Goal: Task Accomplishment & Management: Use online tool/utility

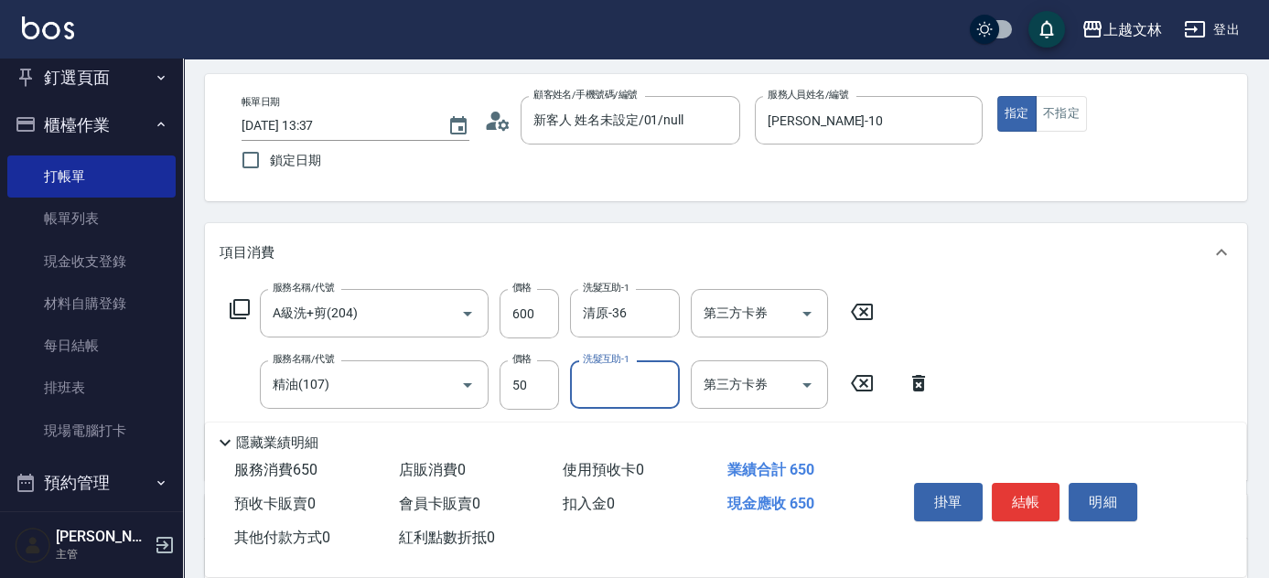
scroll to position [79, 0]
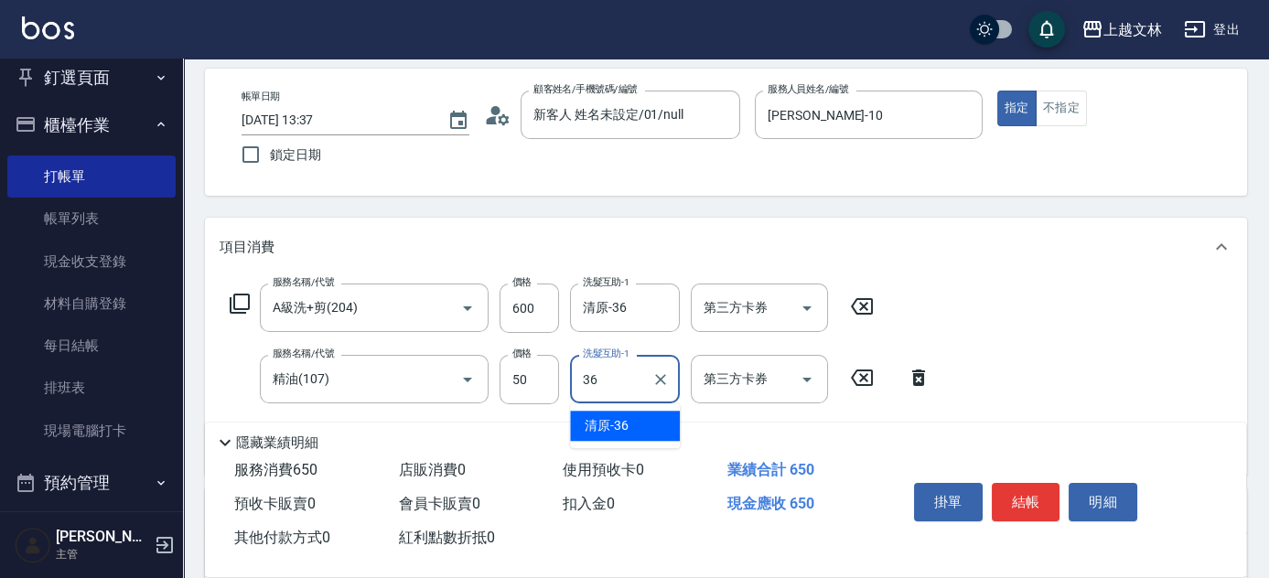
type input "清原-36"
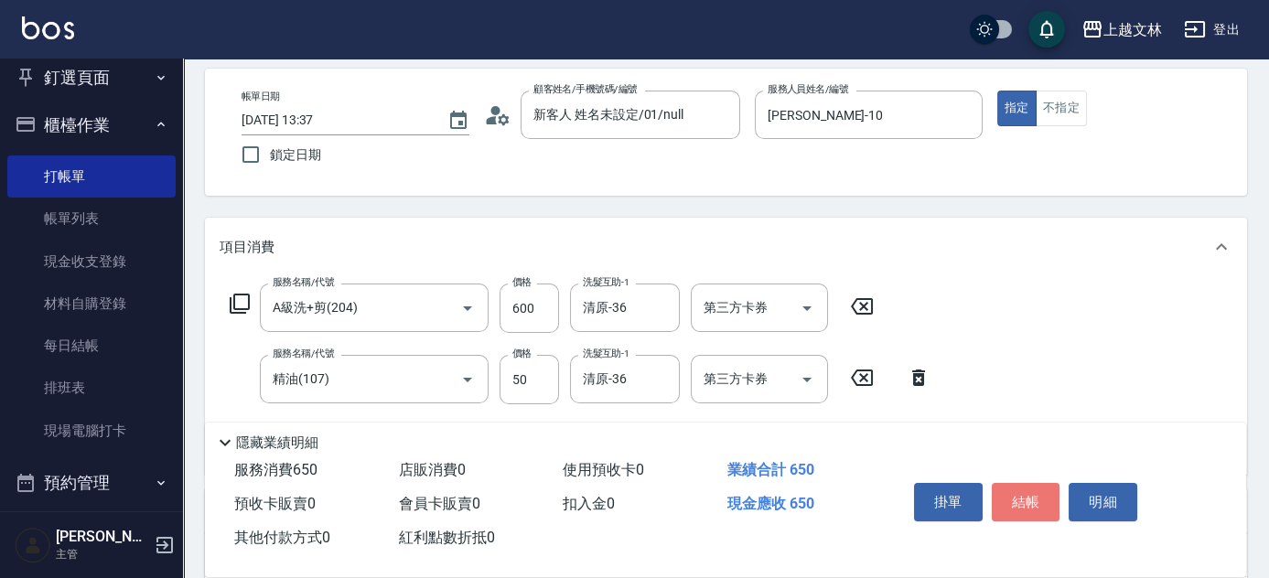
click at [1037, 489] on button "結帳" at bounding box center [1026, 502] width 69 height 38
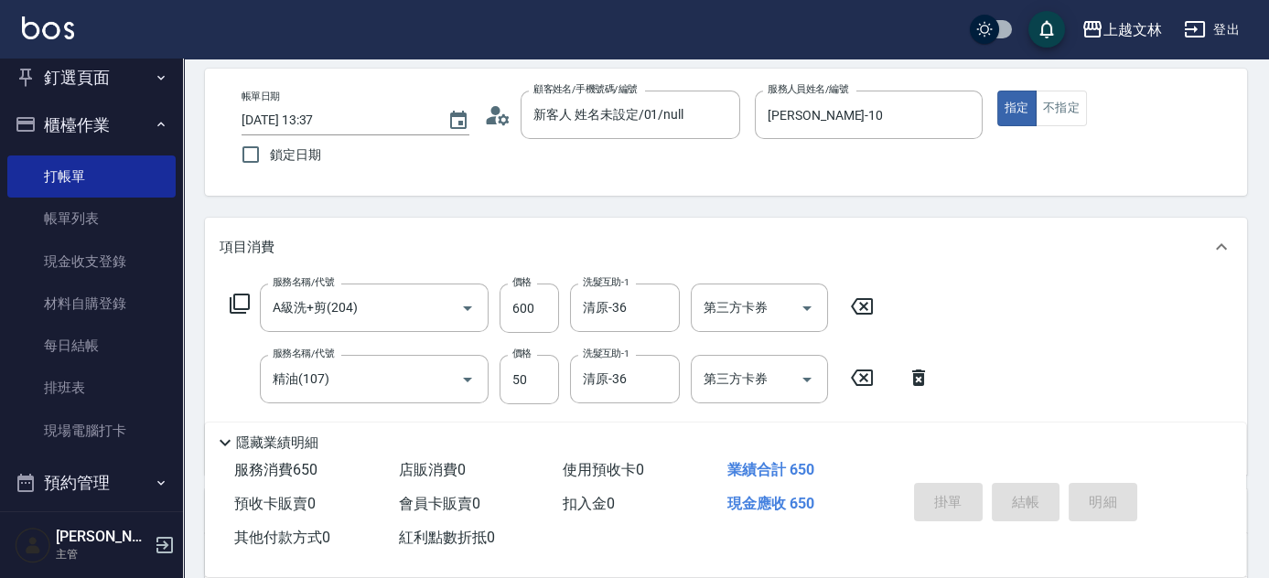
type input "[DATE] 15:59"
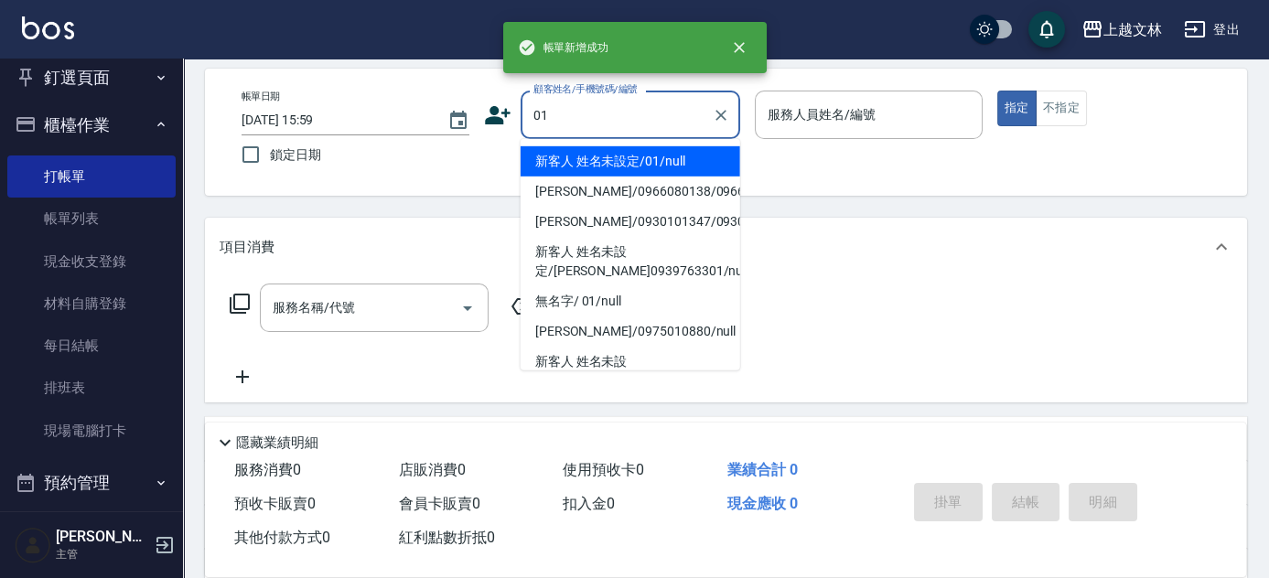
type input "新客人 姓名未設定/01/null"
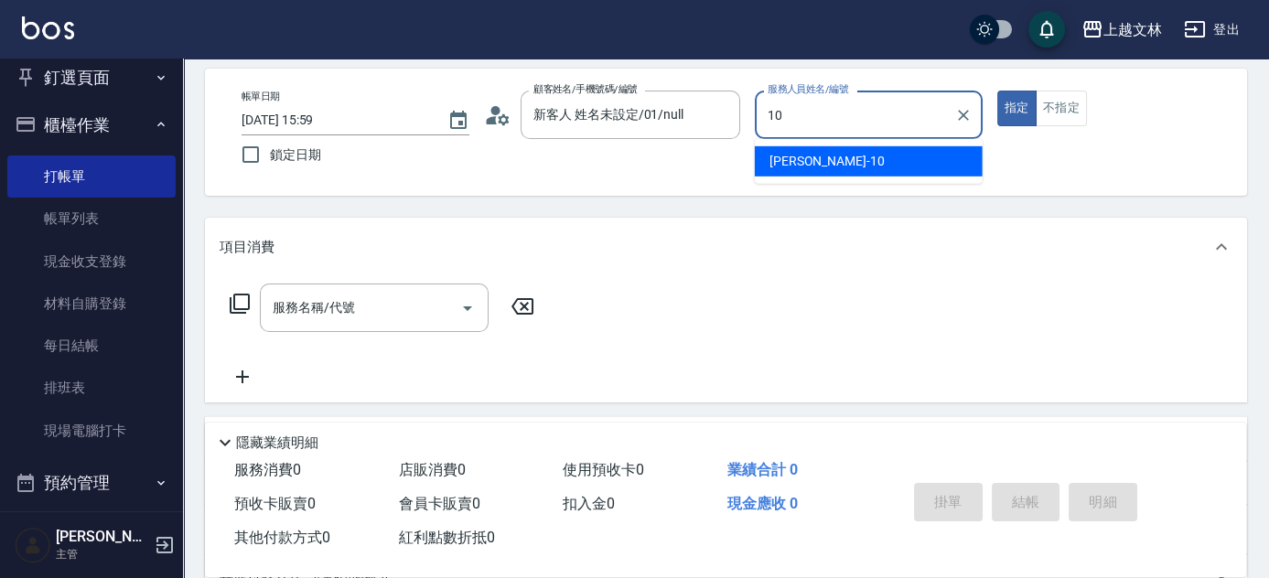
type input "[PERSON_NAME]-10"
type button "true"
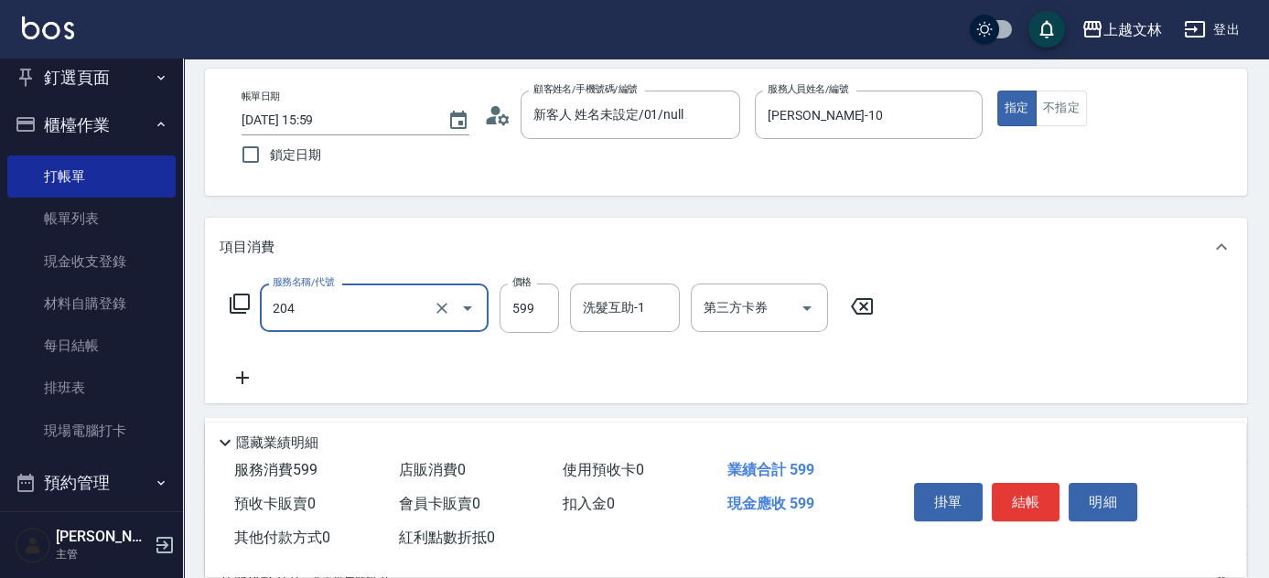
type input "A級洗+剪(204)"
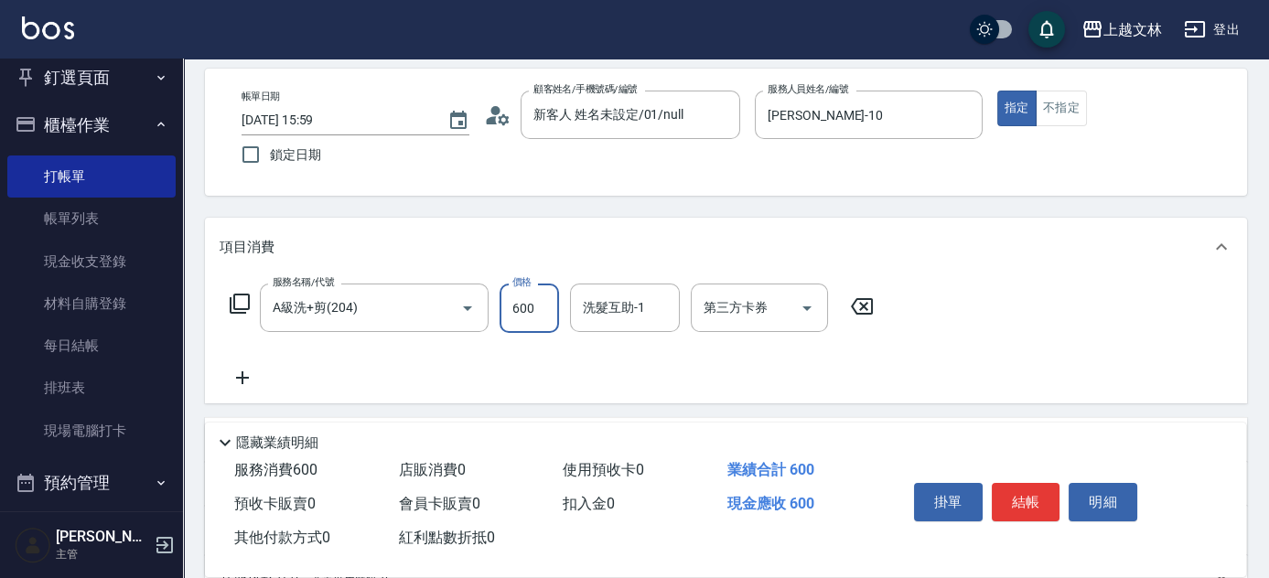
type input "600"
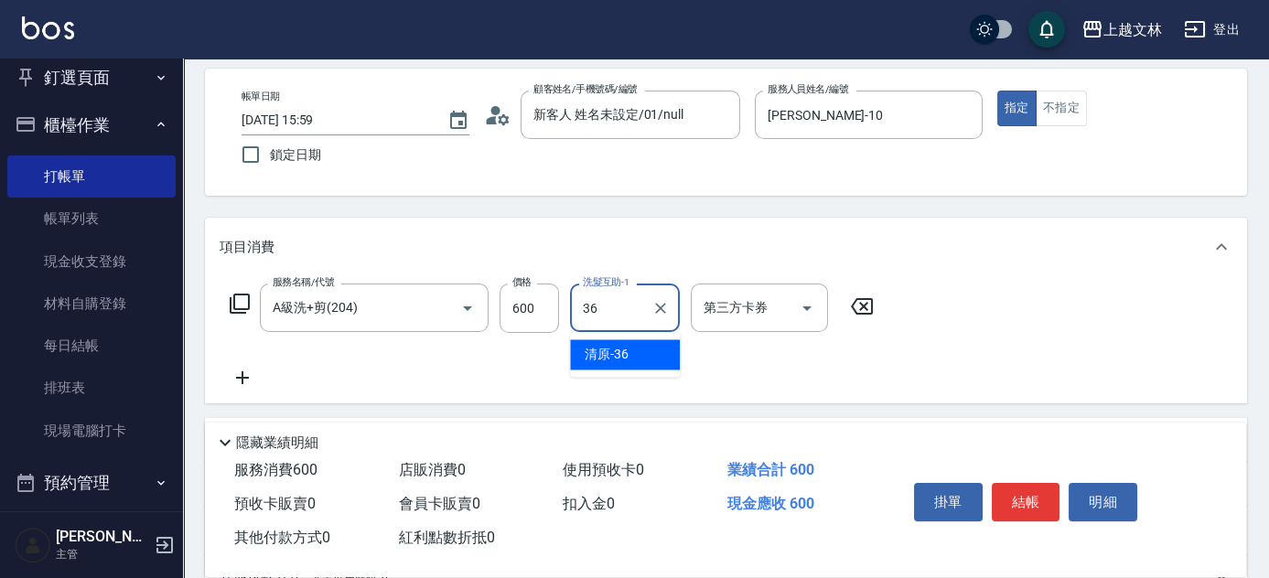
type input "清原-36"
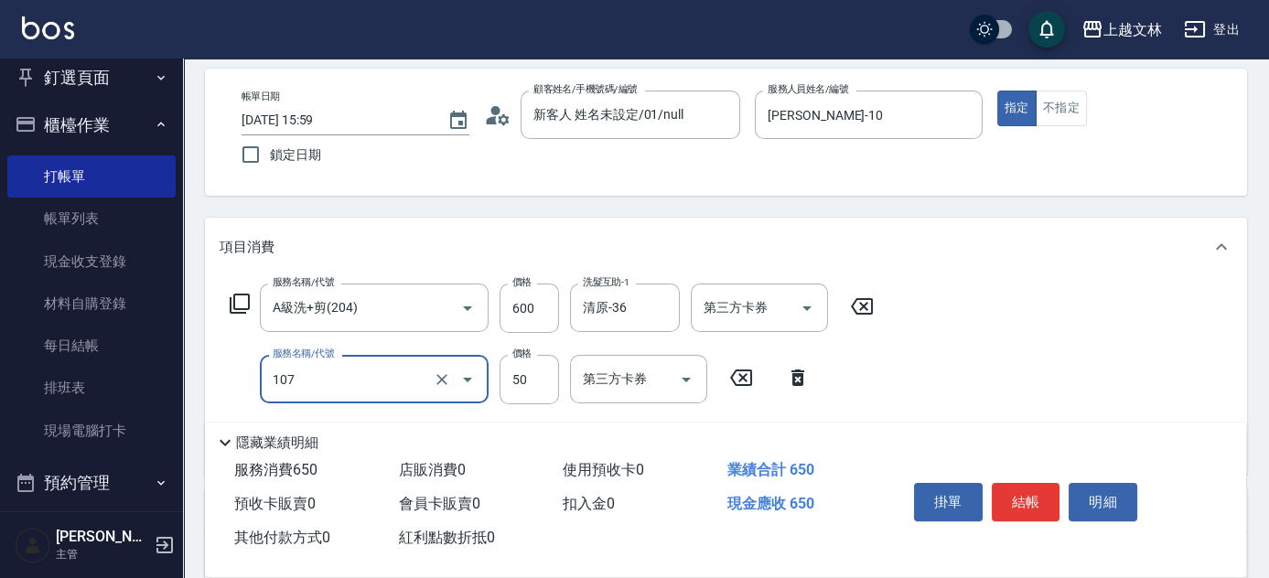
type input "精油(107)"
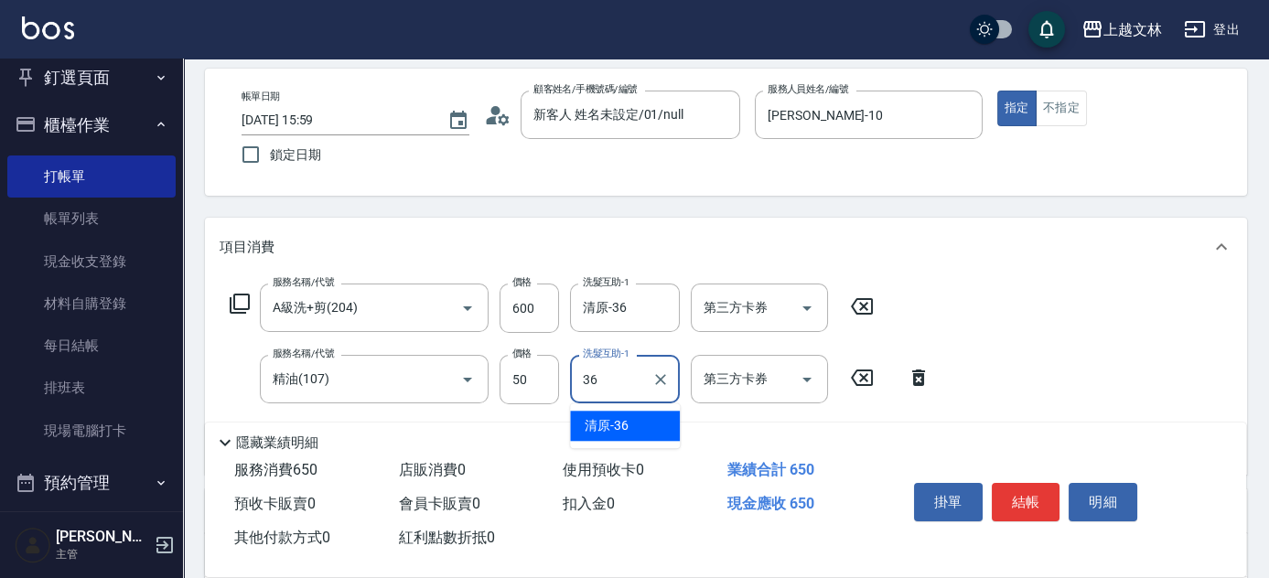
type input "清原-36"
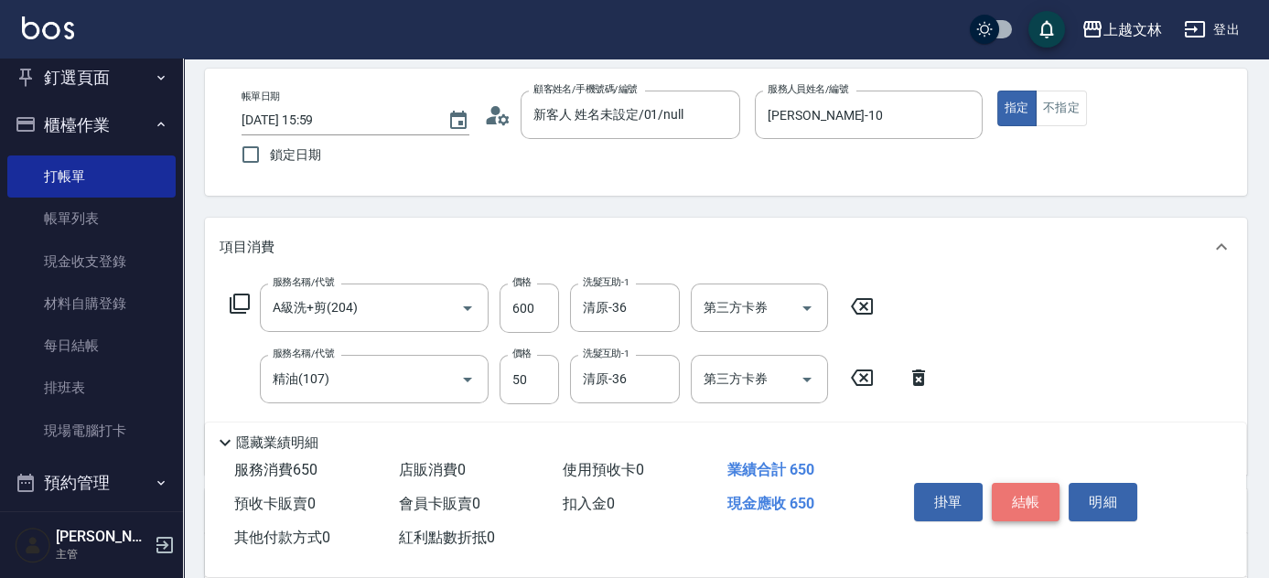
click at [1025, 497] on button "結帳" at bounding box center [1026, 502] width 69 height 38
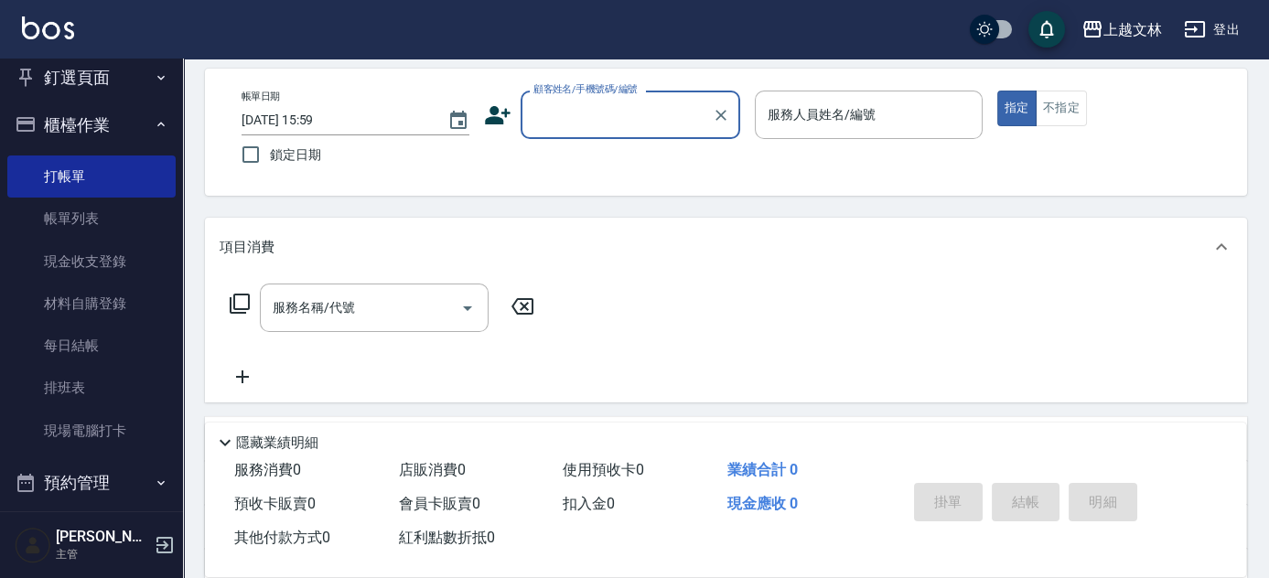
click at [601, 102] on input "顧客姓名/手機號碼/編號" at bounding box center [617, 115] width 176 height 32
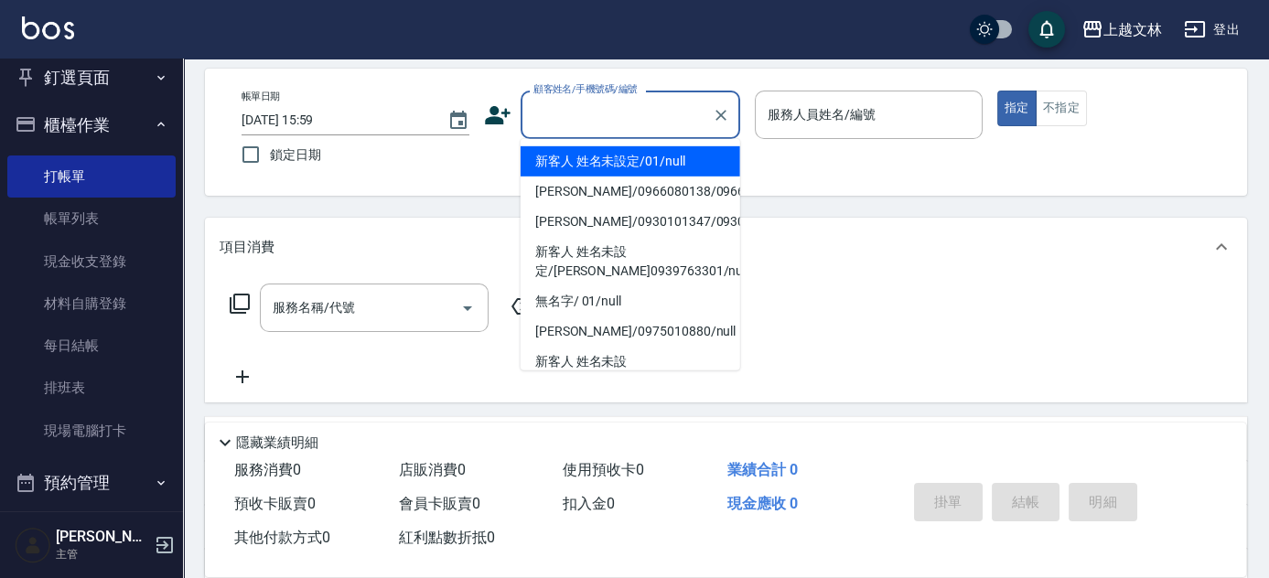
click at [629, 161] on li "新客人 姓名未設定/01/null" at bounding box center [631, 161] width 220 height 30
type input "新客人 姓名未設定/01/null"
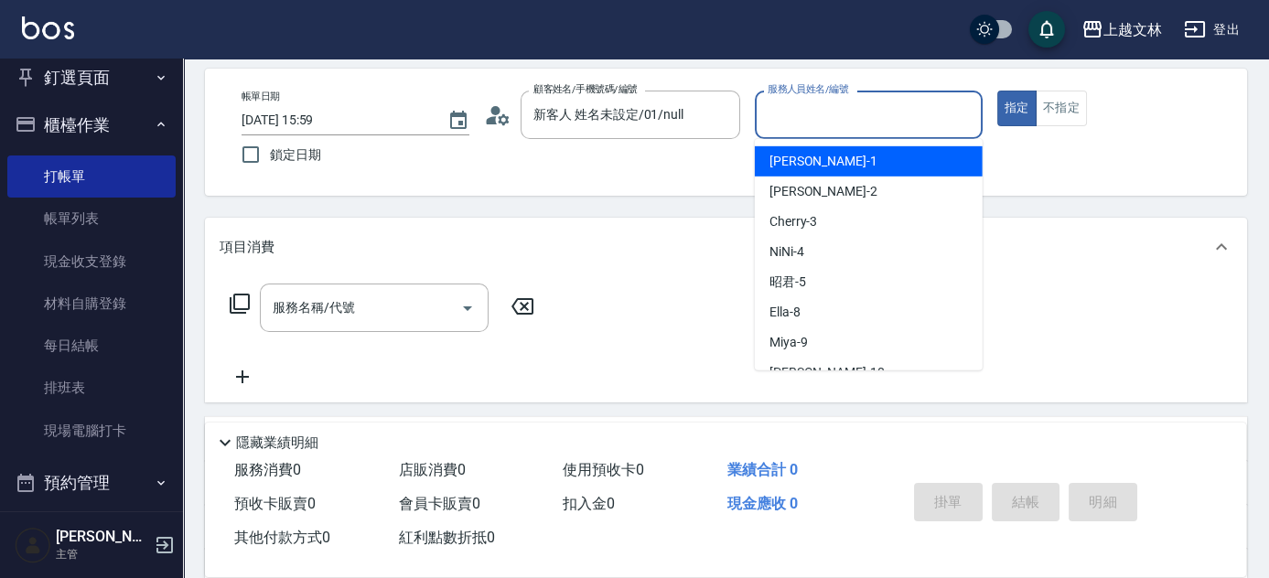
click at [923, 125] on input "服務人員姓名/編號" at bounding box center [868, 115] width 211 height 32
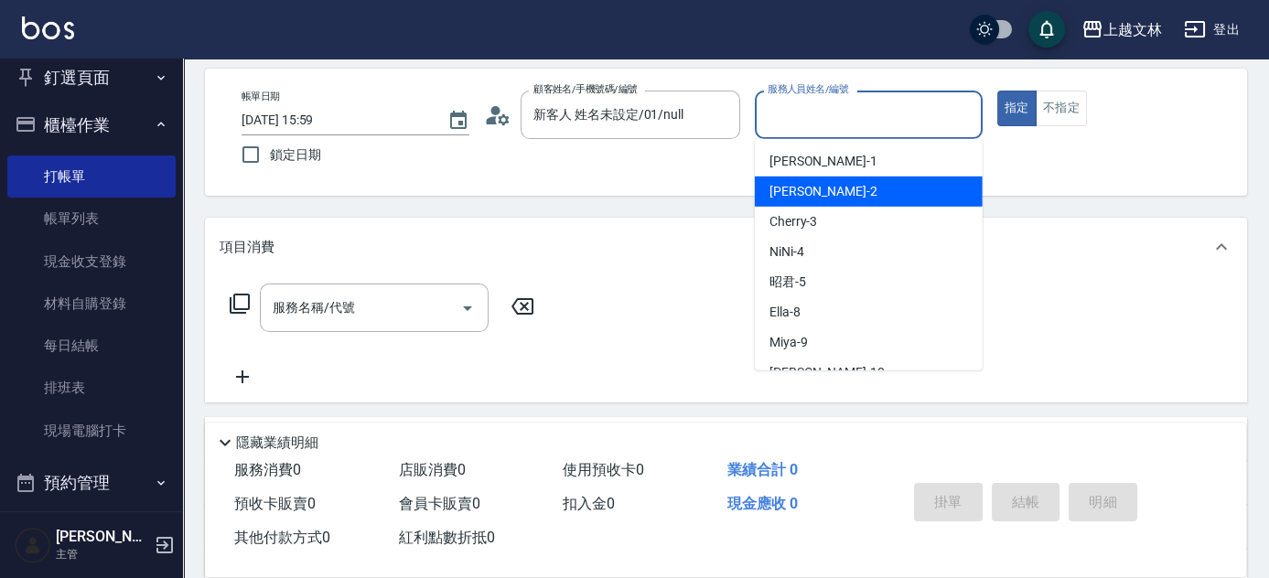
click at [924, 187] on div "[PERSON_NAME] -2" at bounding box center [869, 192] width 228 height 30
type input "[PERSON_NAME]-2"
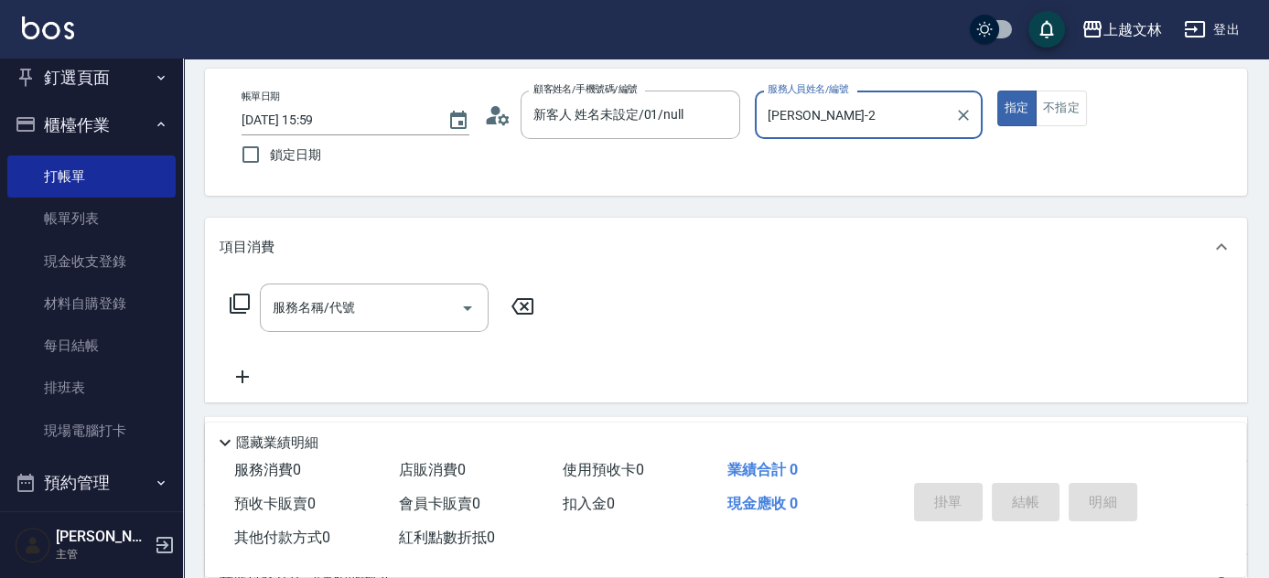
click at [234, 306] on icon at bounding box center [240, 304] width 20 height 20
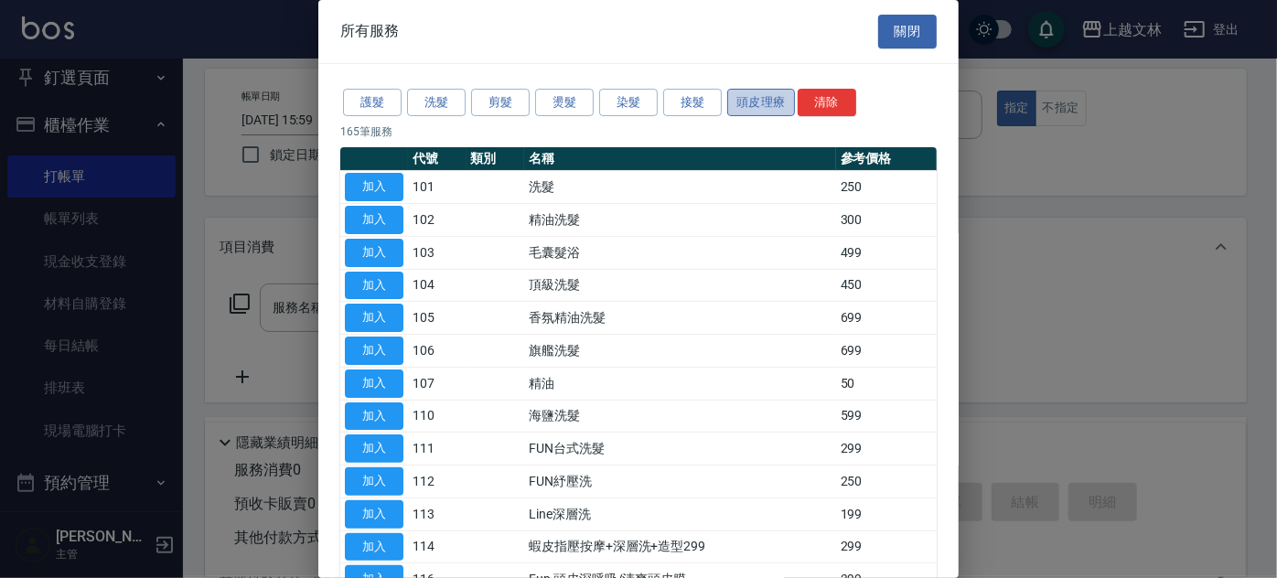
click at [758, 97] on button "頭皮理療" at bounding box center [761, 103] width 68 height 28
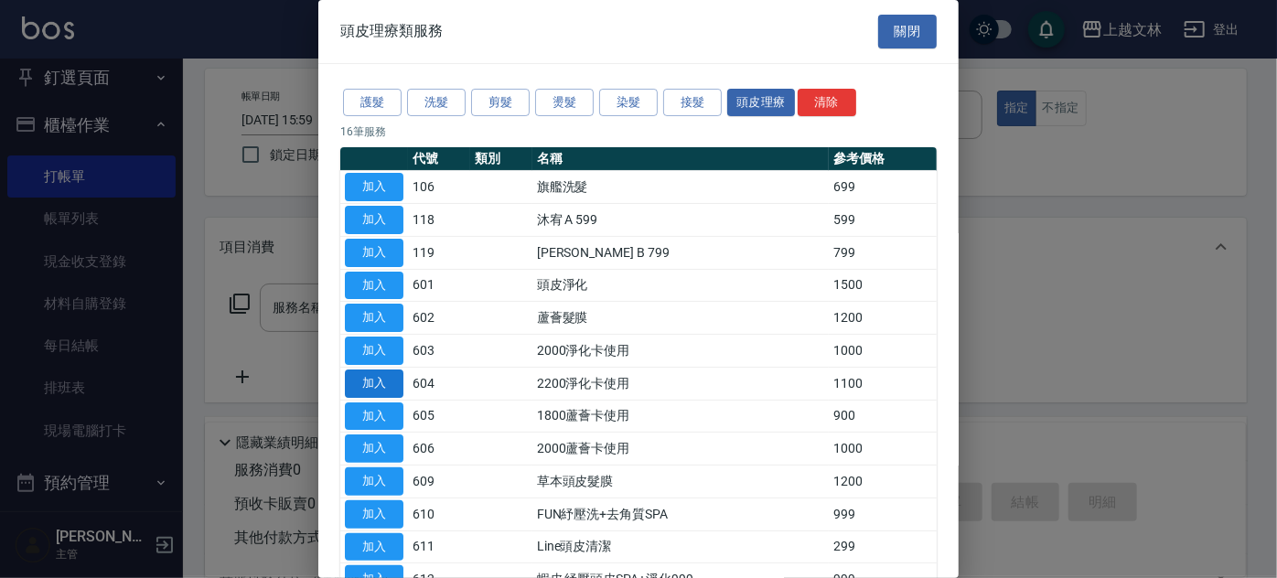
click at [387, 380] on button "加入" at bounding box center [374, 384] width 59 height 28
type input "2200淨化卡使用(604)"
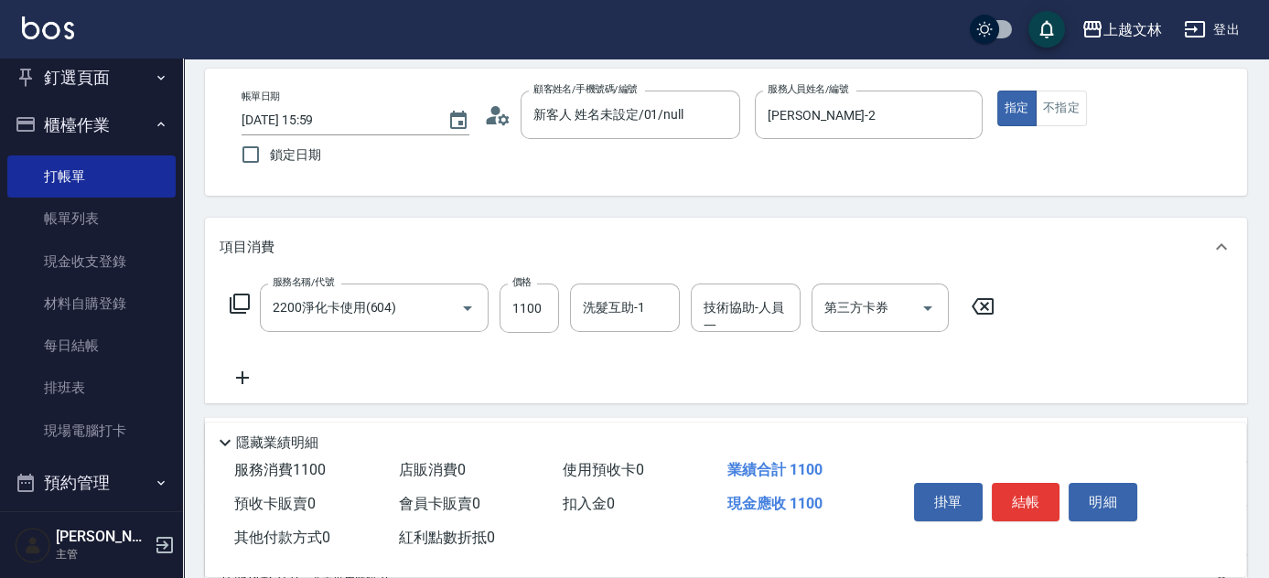
click at [236, 302] on icon at bounding box center [240, 304] width 22 height 22
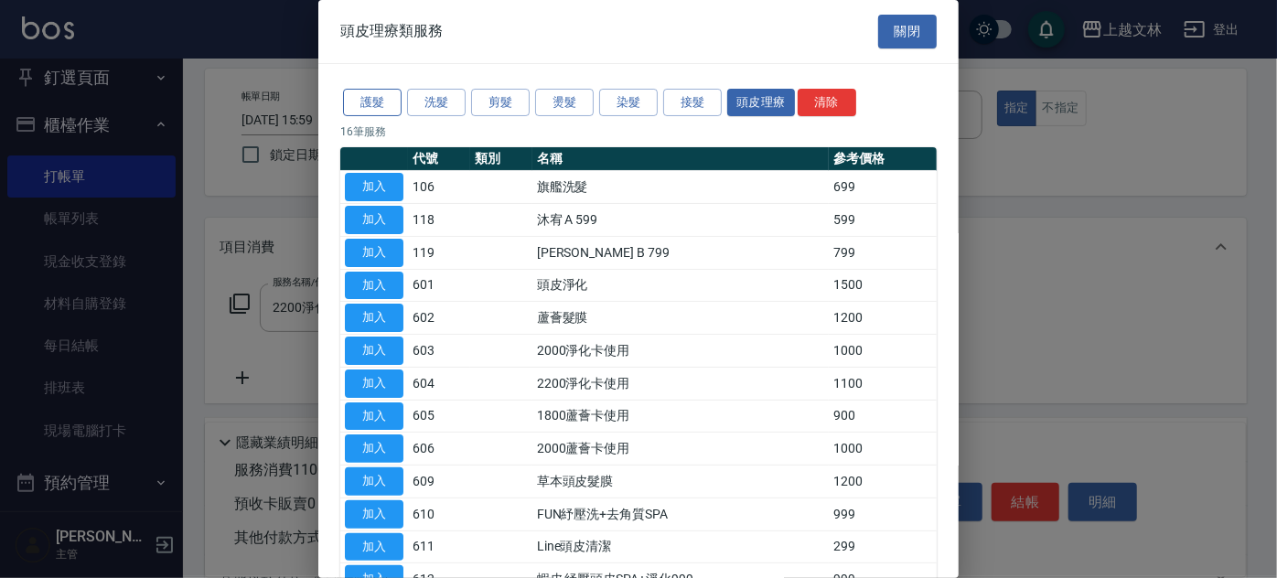
click at [391, 102] on button "護髮" at bounding box center [372, 103] width 59 height 28
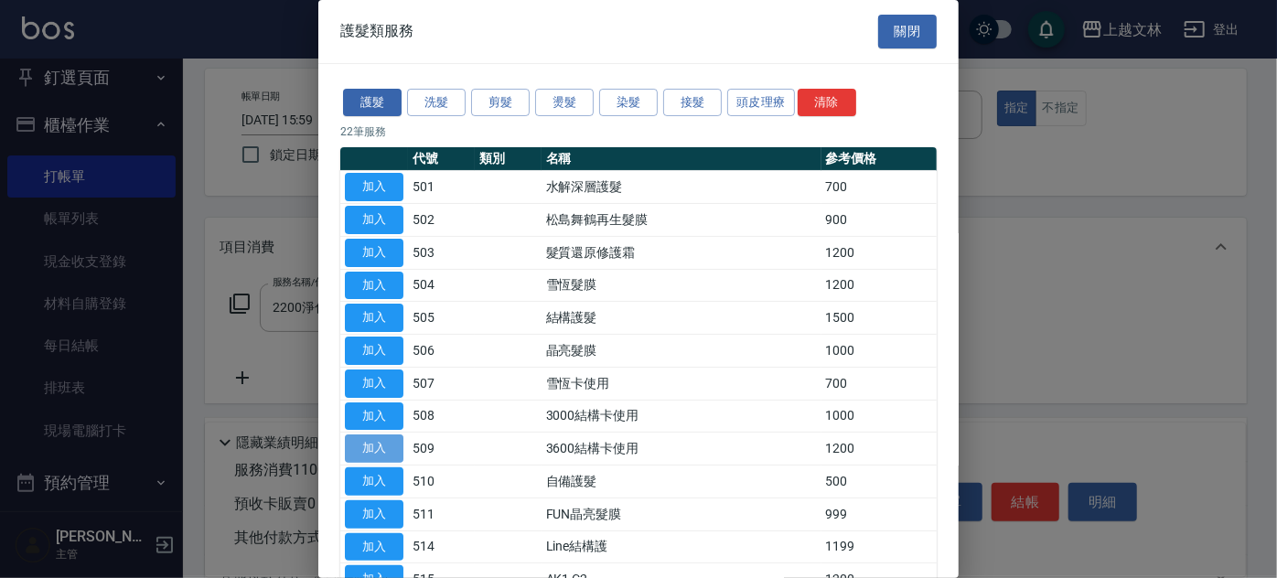
click at [386, 446] on button "加入" at bounding box center [374, 449] width 59 height 28
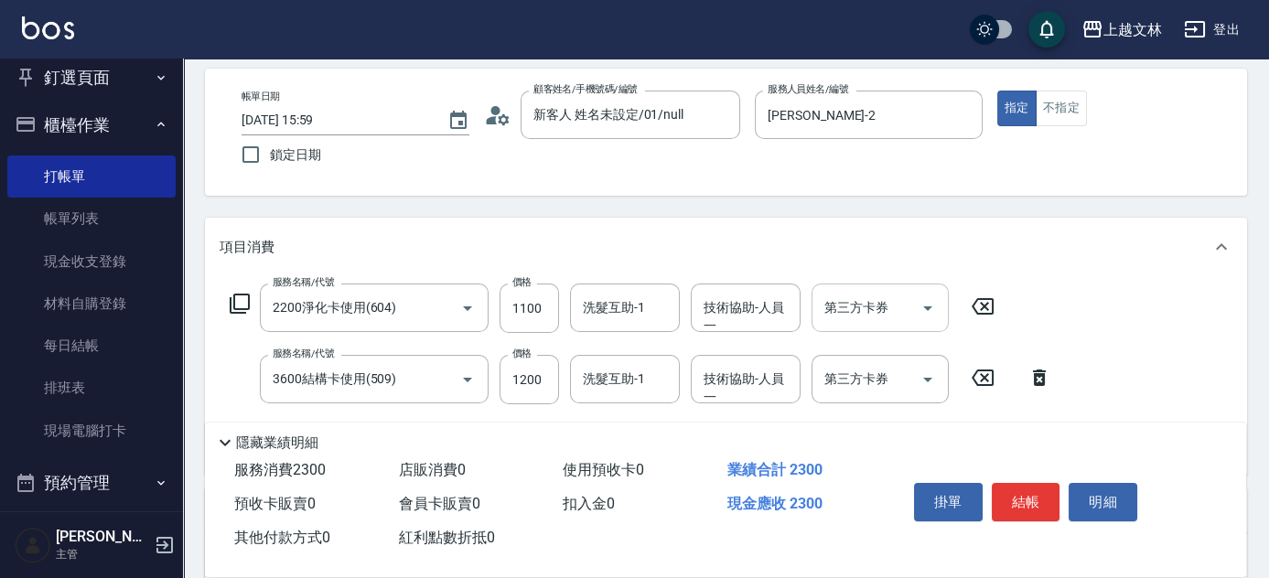
click at [924, 303] on icon "Open" at bounding box center [928, 308] width 22 height 22
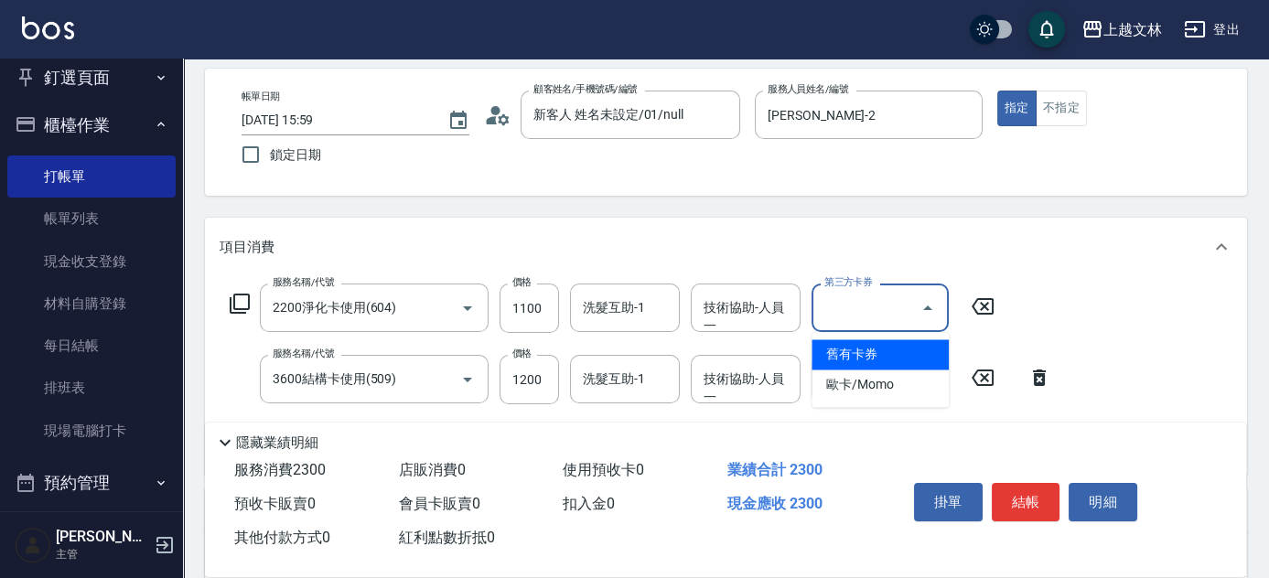
click at [917, 350] on span "舊有卡券" at bounding box center [880, 354] width 137 height 30
type input "舊有卡券"
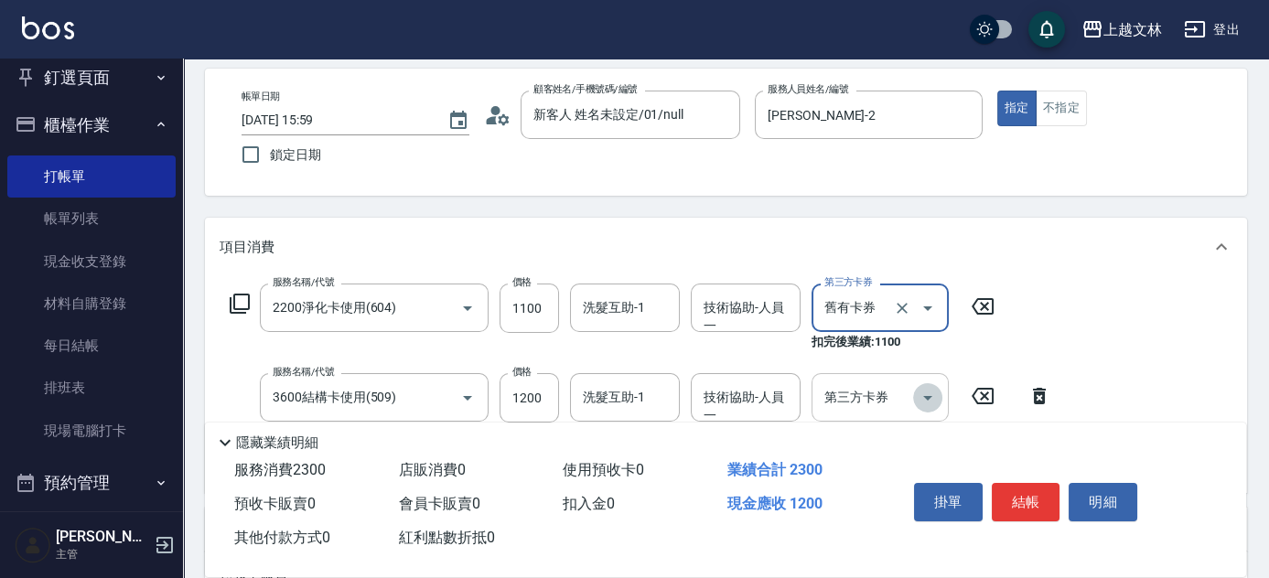
click at [923, 390] on icon "Open" at bounding box center [928, 398] width 22 height 22
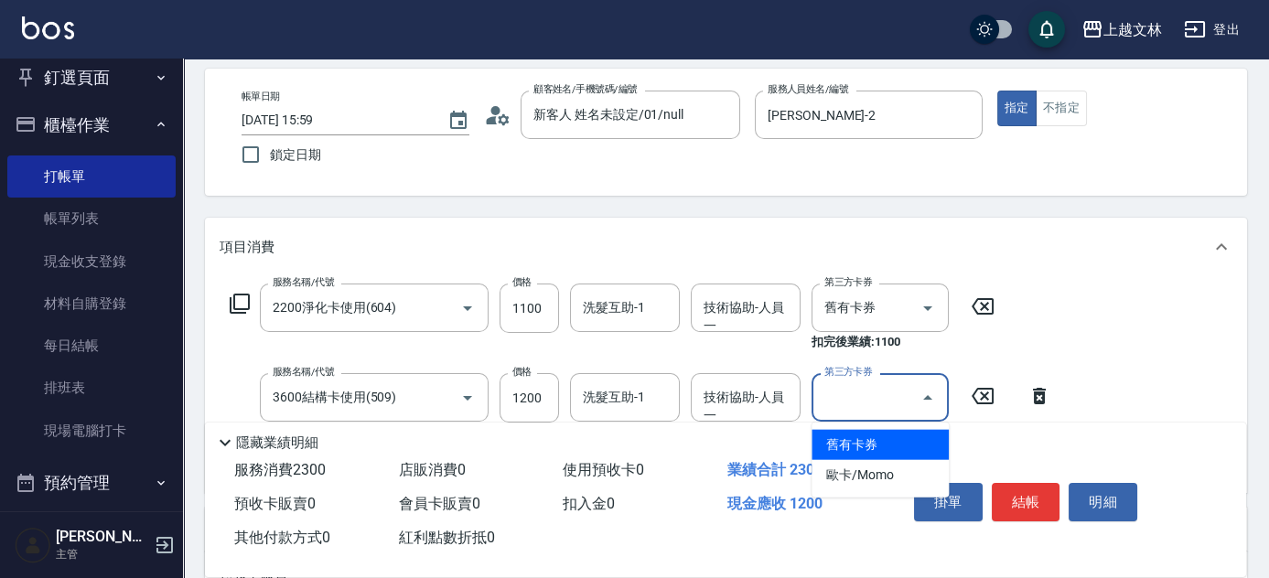
click at [908, 435] on span "舊有卡券" at bounding box center [880, 445] width 137 height 30
type input "舊有卡券"
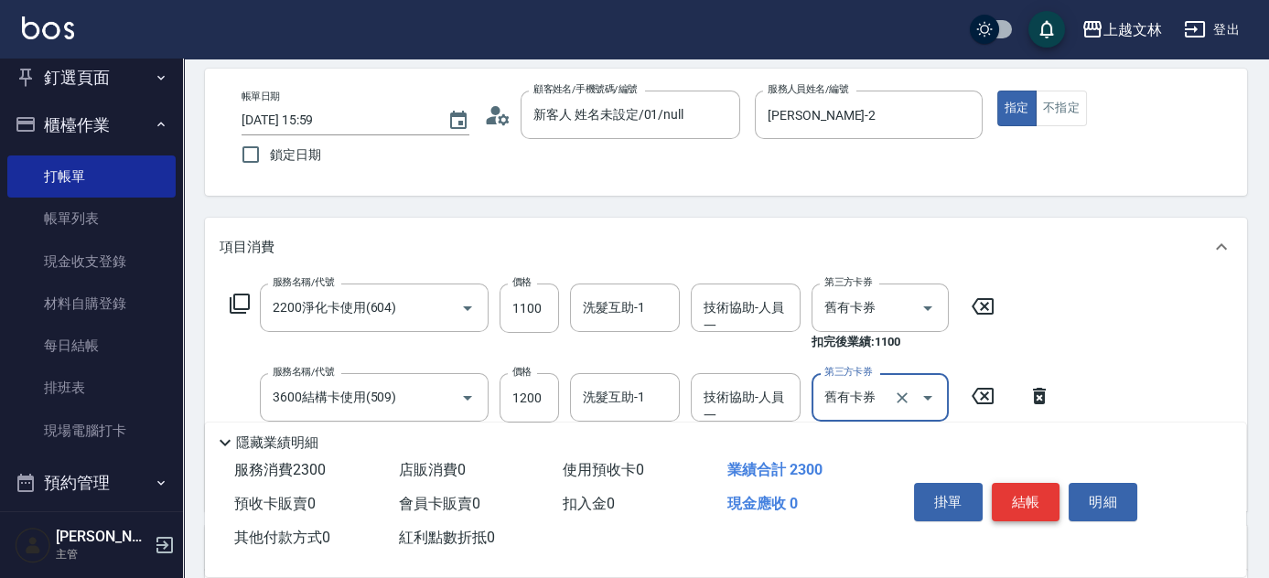
click at [1037, 504] on button "結帳" at bounding box center [1026, 502] width 69 height 38
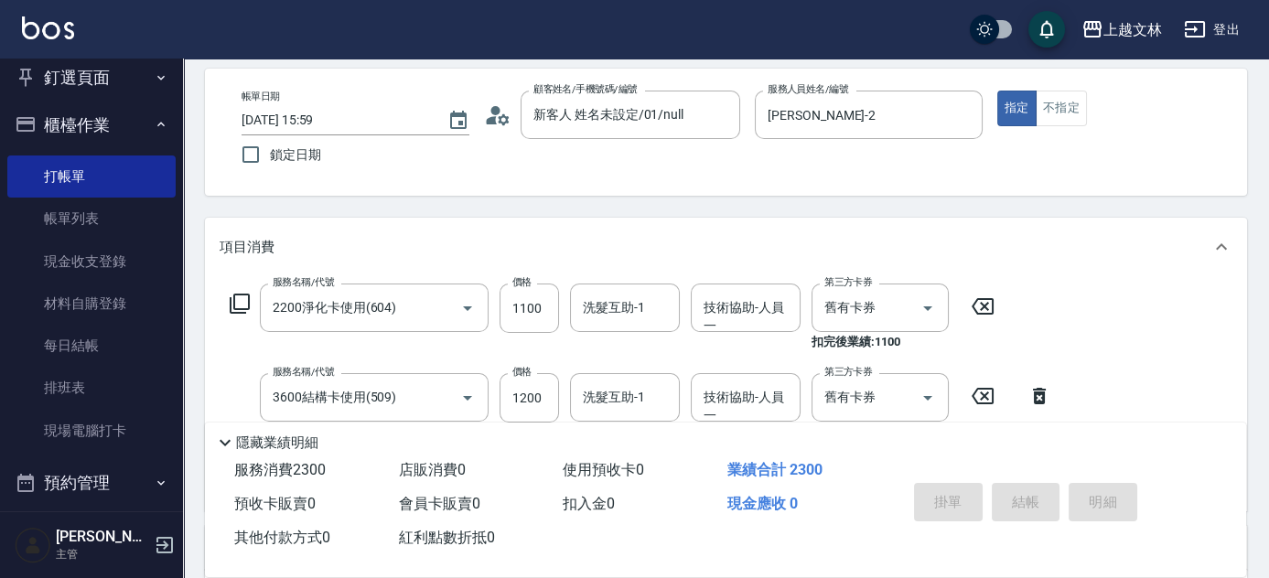
type input "[DATE] 16:21"
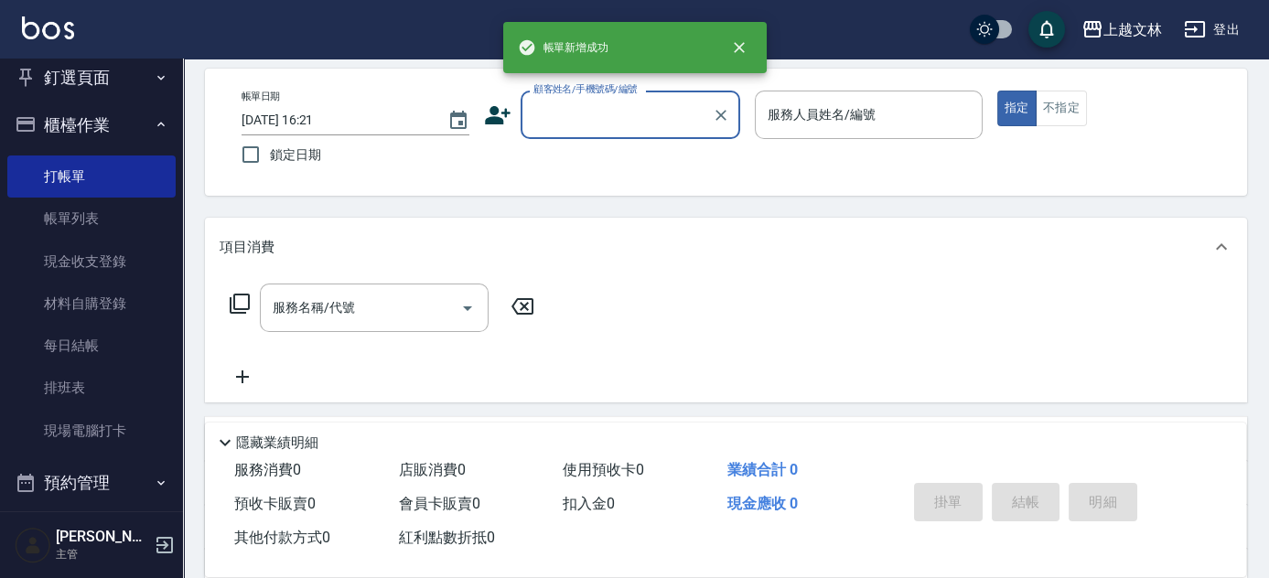
click at [572, 127] on input "顧客姓名/手機號碼/編號" at bounding box center [617, 115] width 176 height 32
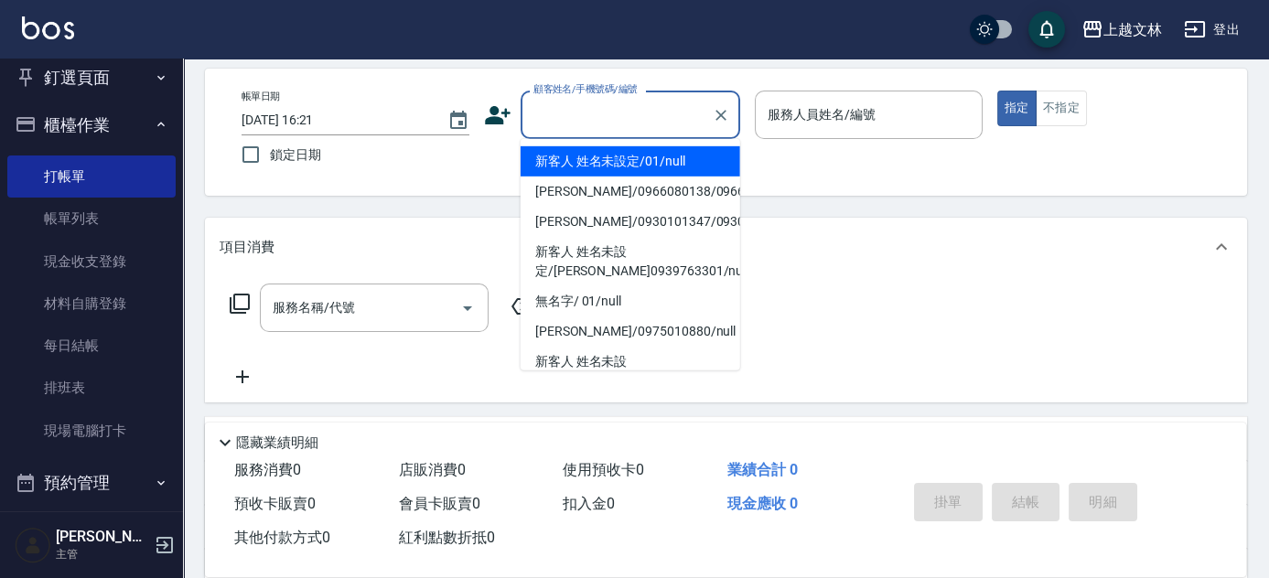
click at [582, 154] on li "新客人 姓名未設定/01/null" at bounding box center [631, 161] width 220 height 30
type input "新客人 姓名未設定/01/null"
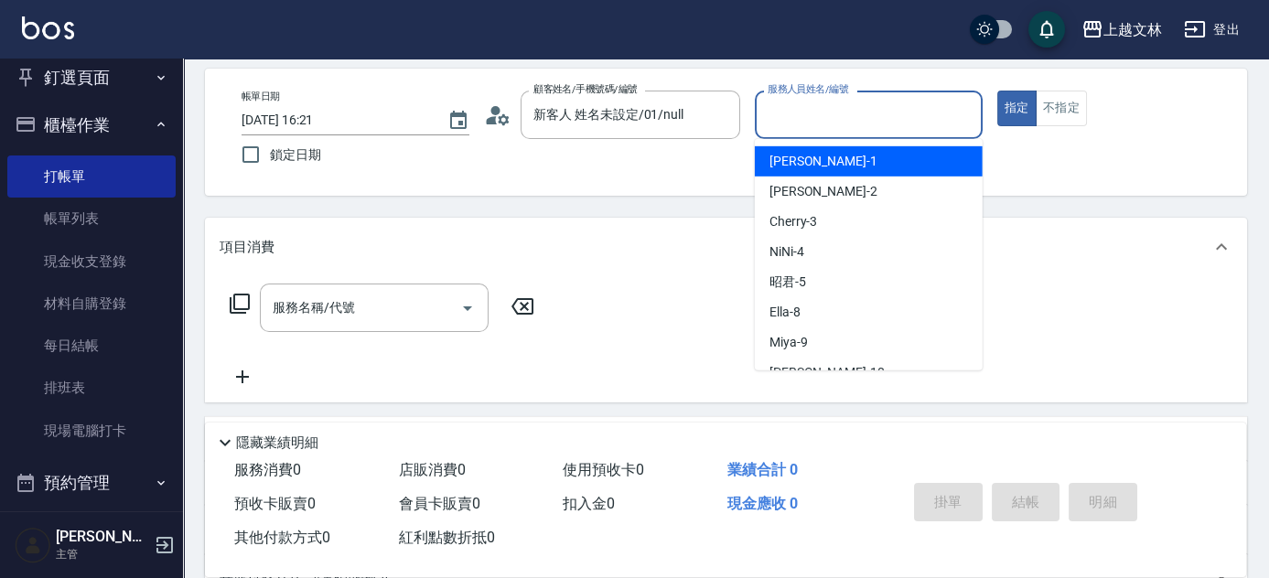
click at [822, 122] on input "服務人員姓名/編號" at bounding box center [868, 115] width 211 height 32
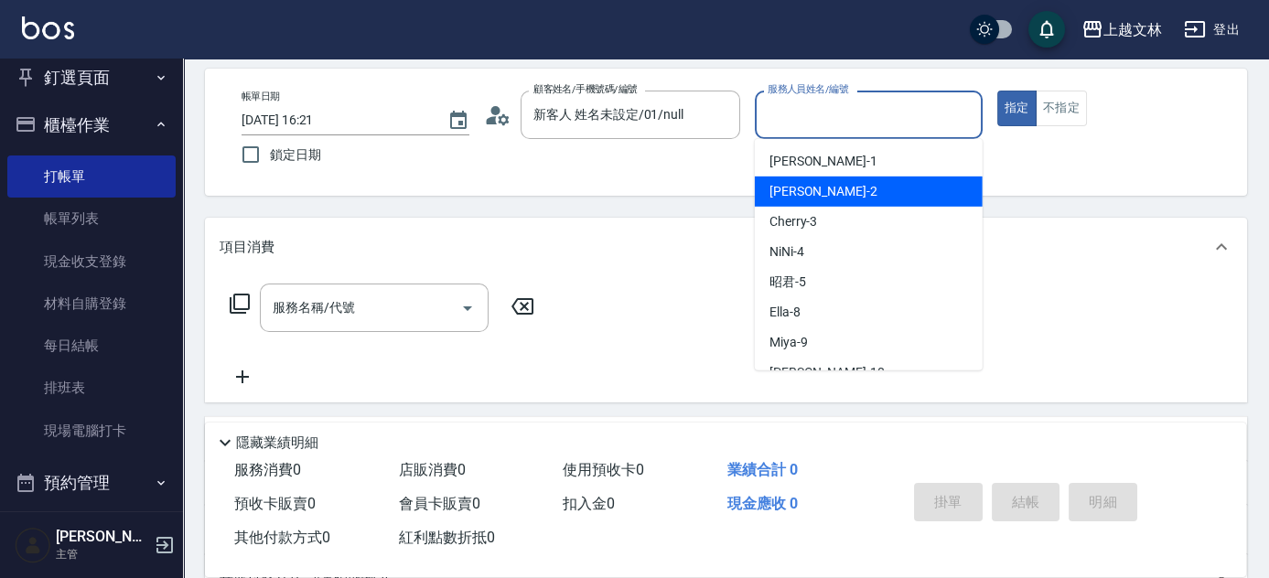
click at [825, 187] on span "[PERSON_NAME] -2" at bounding box center [823, 191] width 108 height 19
type input "[PERSON_NAME]-2"
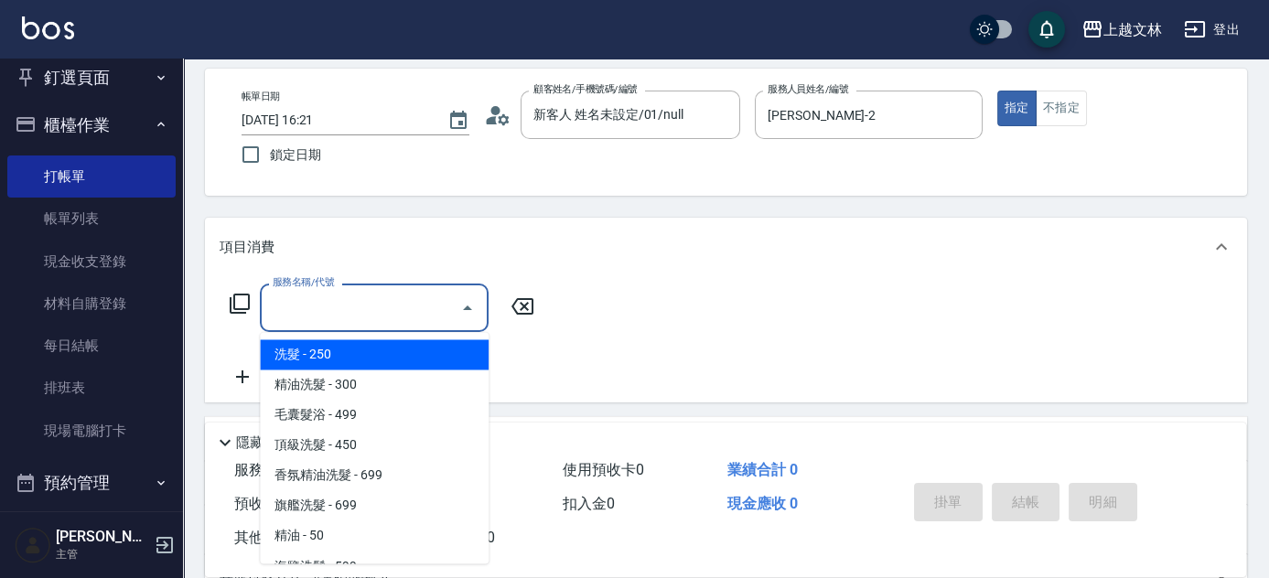
drag, startPoint x: 294, startPoint y: 306, endPoint x: 306, endPoint y: 314, distance: 14.5
click at [295, 309] on div "服務名稱/代號 服務名稱/代號" at bounding box center [374, 308] width 229 height 48
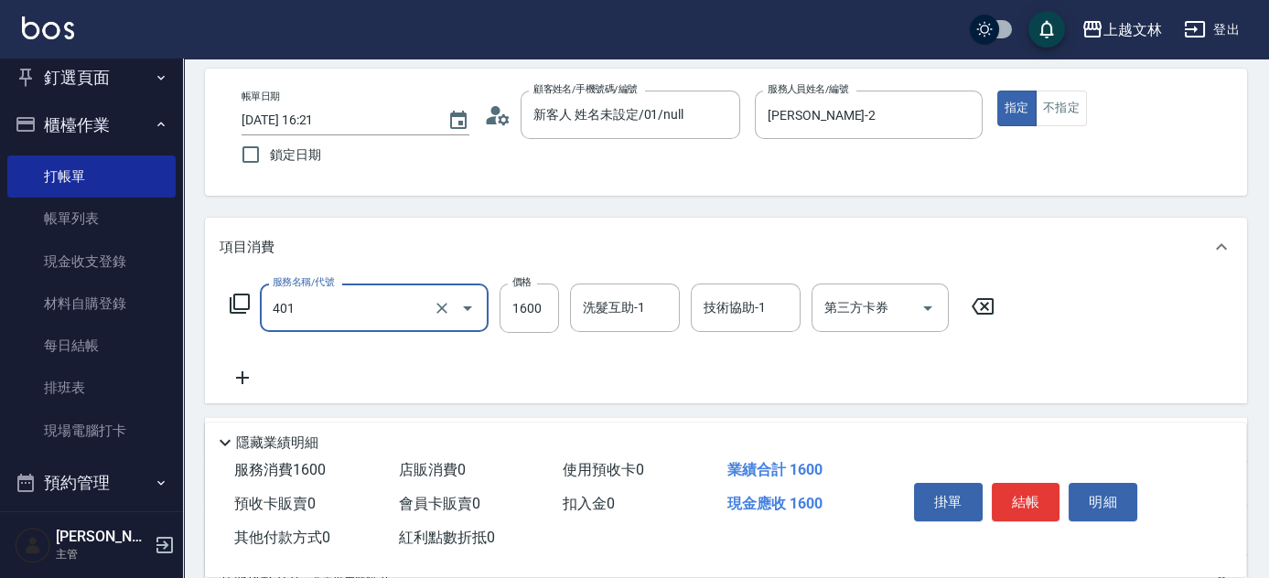
type input "基本染髮(401)"
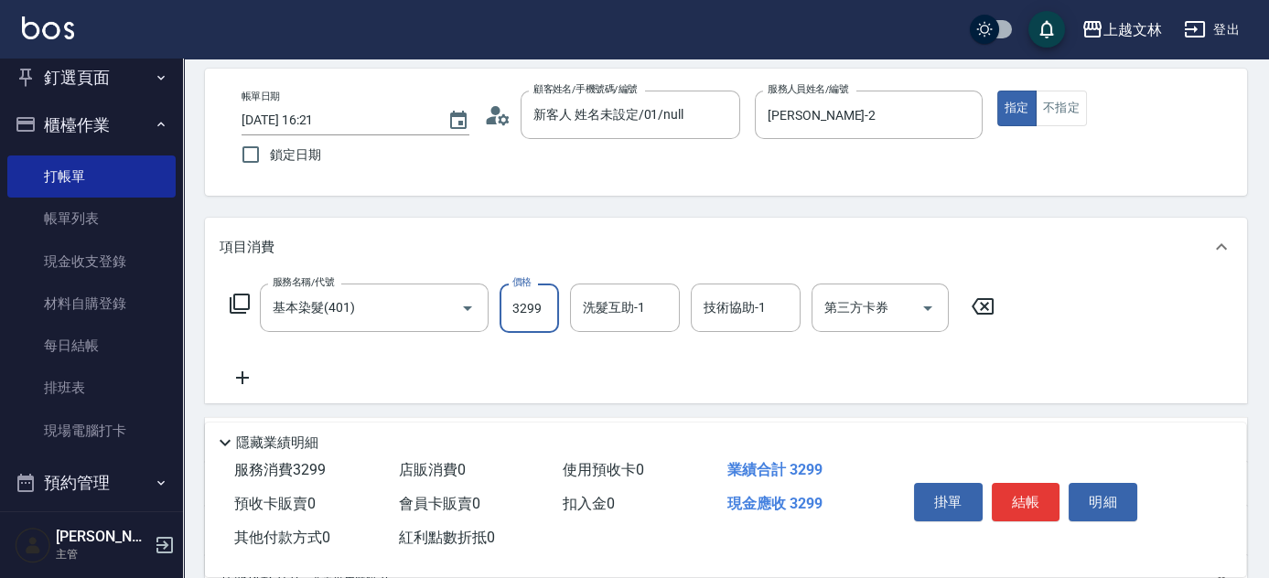
type input "3299"
click at [1016, 494] on button "結帳" at bounding box center [1026, 502] width 69 height 38
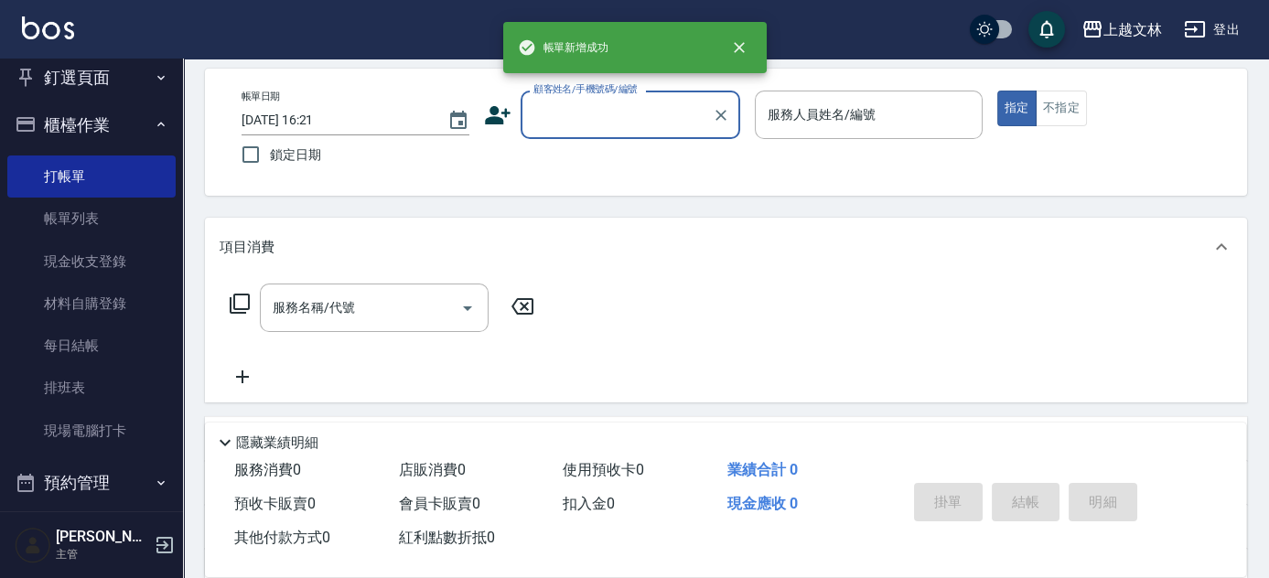
click at [628, 125] on input "顧客姓名/手機號碼/編號" at bounding box center [617, 115] width 176 height 32
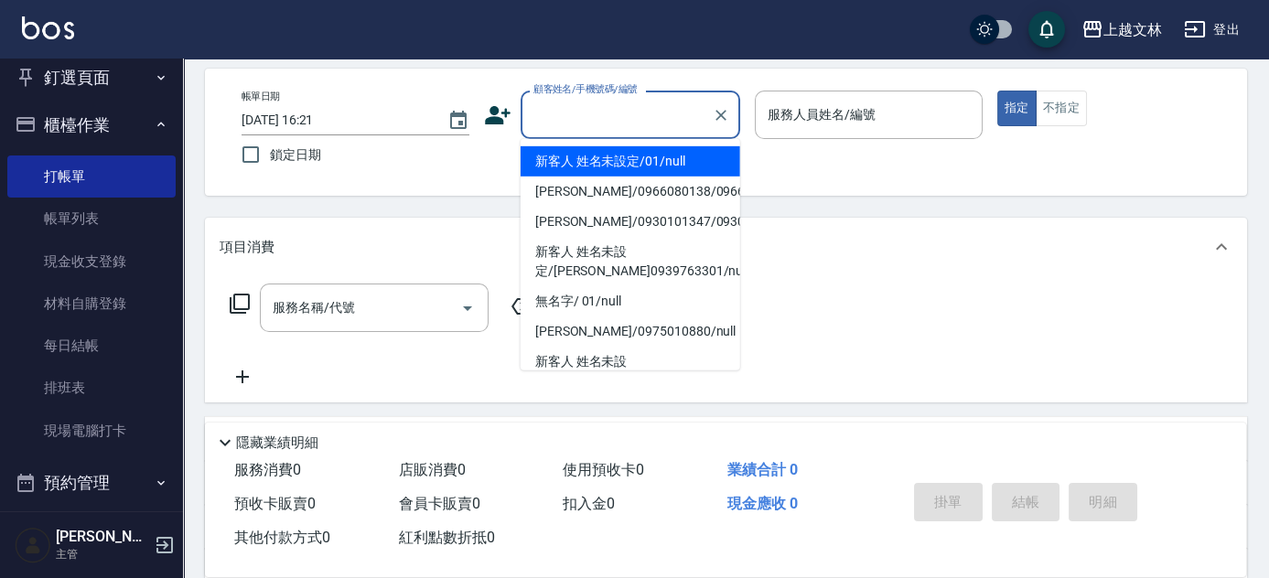
click at [638, 155] on li "新客人 姓名未設定/01/null" at bounding box center [631, 161] width 220 height 30
type input "新客人 姓名未設定/01/null"
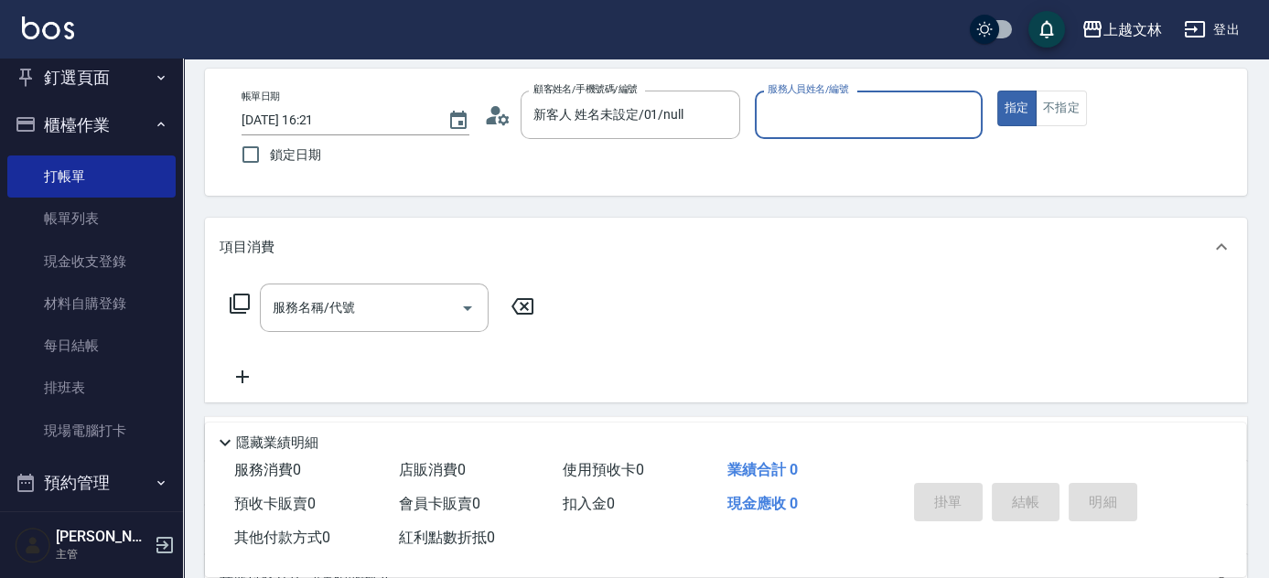
click at [897, 110] on input "服務人員姓名/編號" at bounding box center [868, 115] width 211 height 32
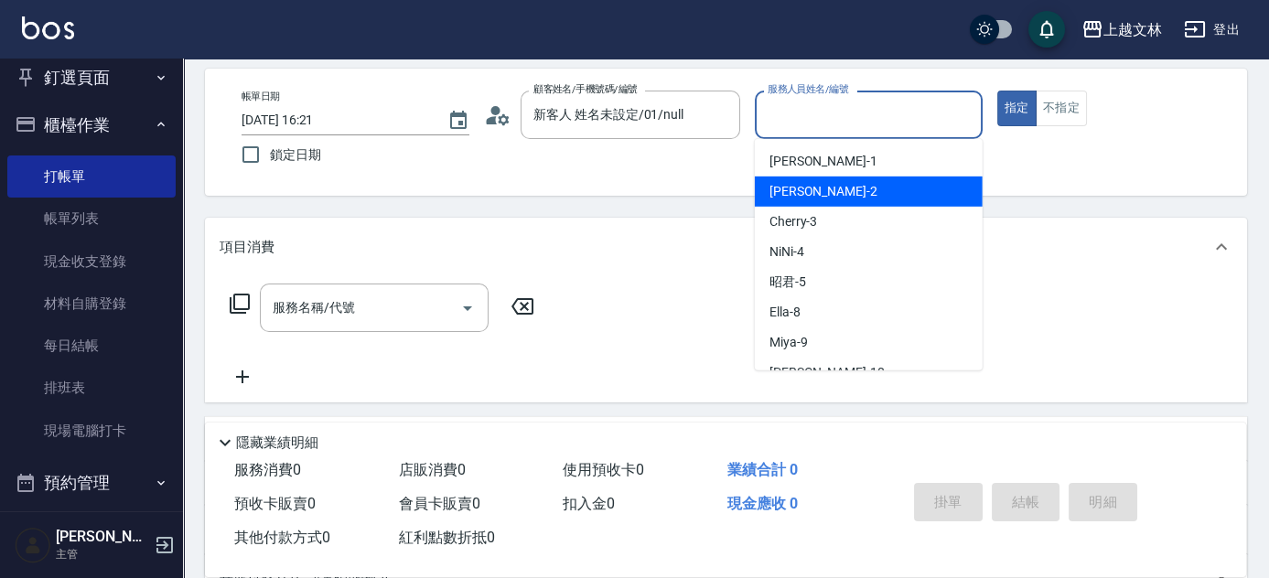
click at [889, 199] on div "[PERSON_NAME] -2" at bounding box center [869, 192] width 228 height 30
type input "[PERSON_NAME]-2"
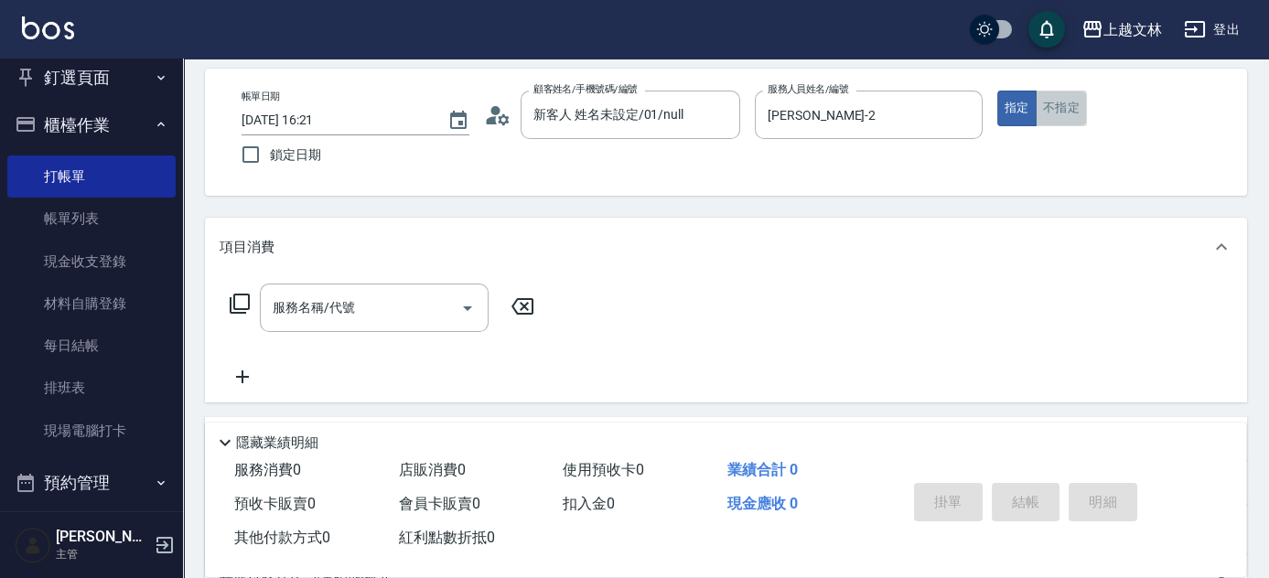
drag, startPoint x: 1076, startPoint y: 110, endPoint x: 1069, endPoint y: 124, distance: 15.1
click at [1076, 109] on button "不指定" at bounding box center [1061, 109] width 51 height 36
click at [249, 302] on icon at bounding box center [240, 304] width 22 height 22
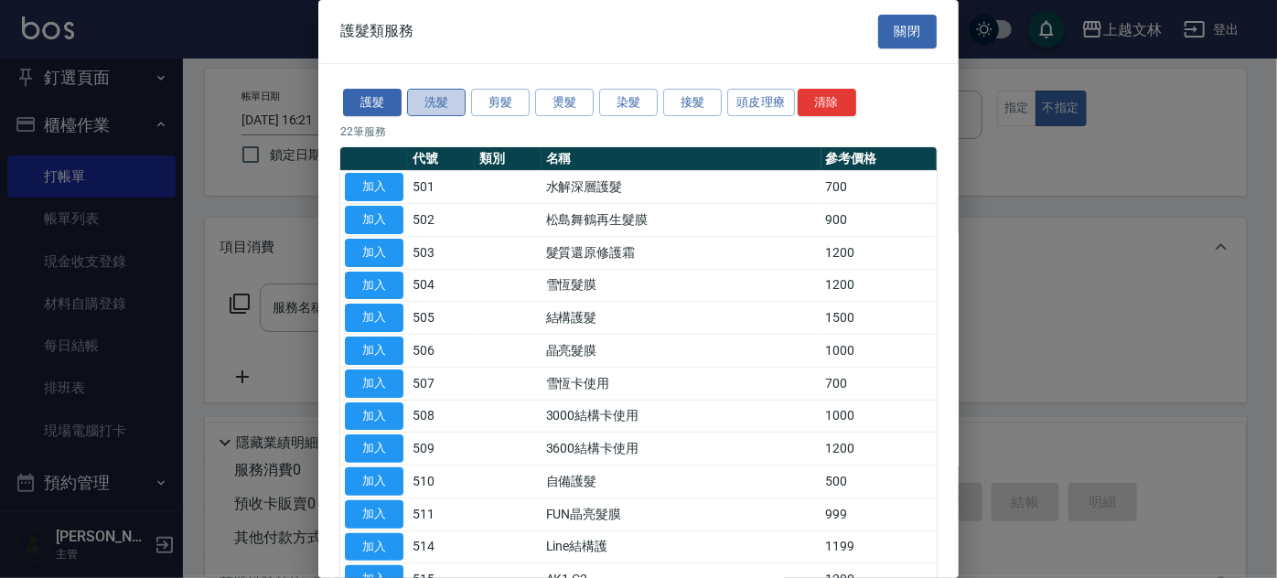
click at [448, 112] on button "洗髮" at bounding box center [436, 103] width 59 height 28
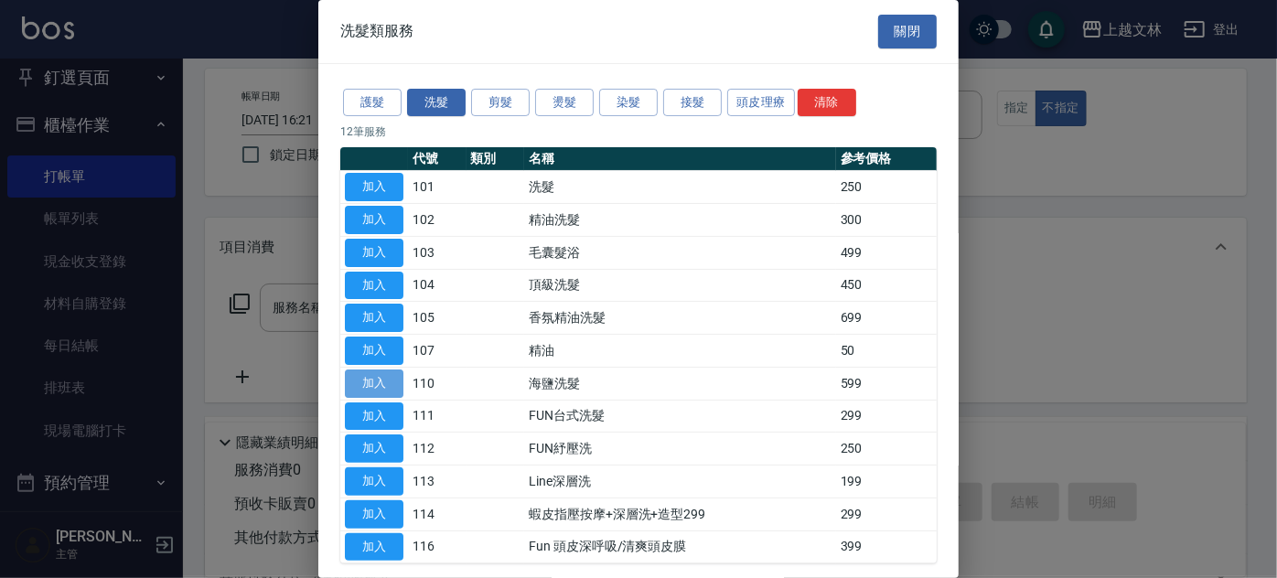
click at [371, 379] on button "加入" at bounding box center [374, 384] width 59 height 28
type input "海鹽洗髮(110)"
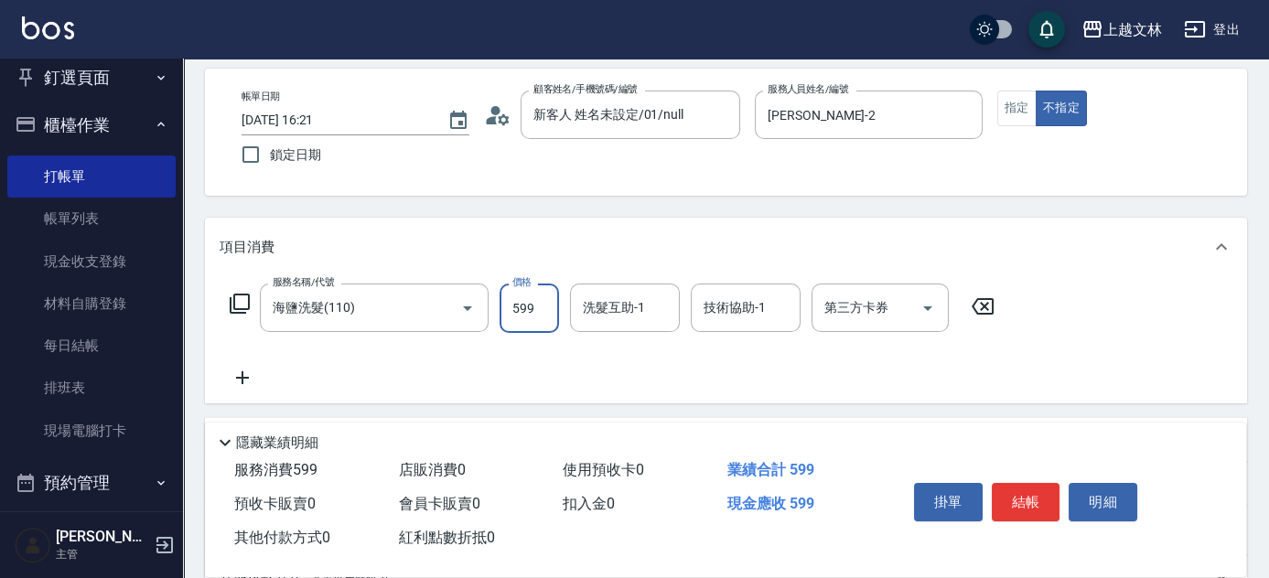
click at [524, 306] on input "599" at bounding box center [529, 308] width 59 height 49
type input "550"
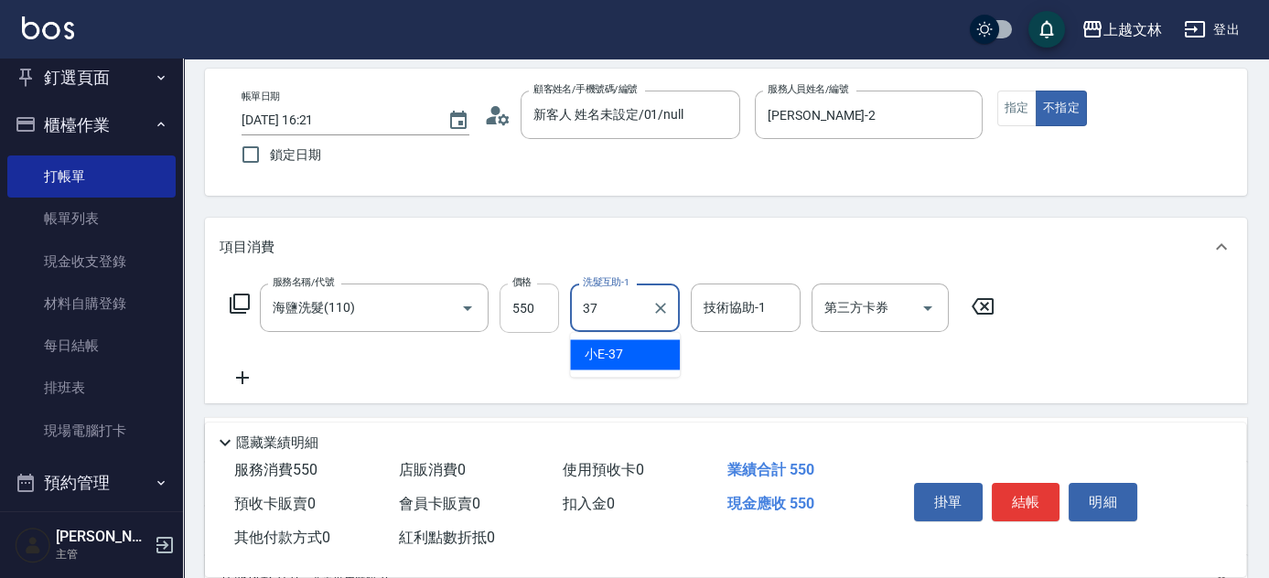
type input "小E-37"
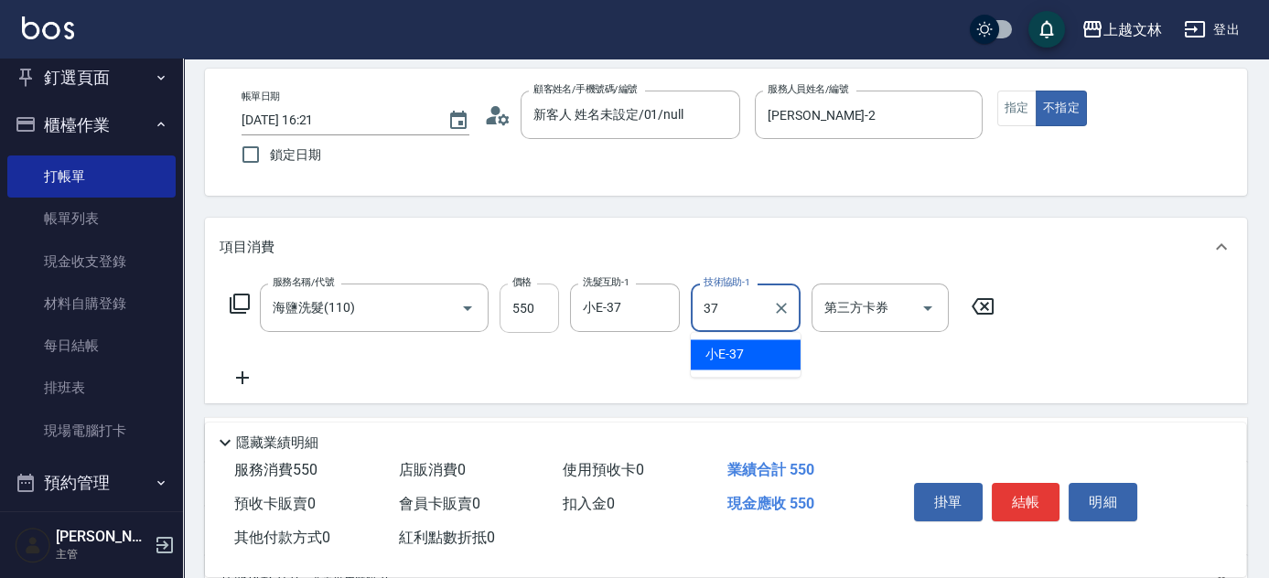
type input "小E-37"
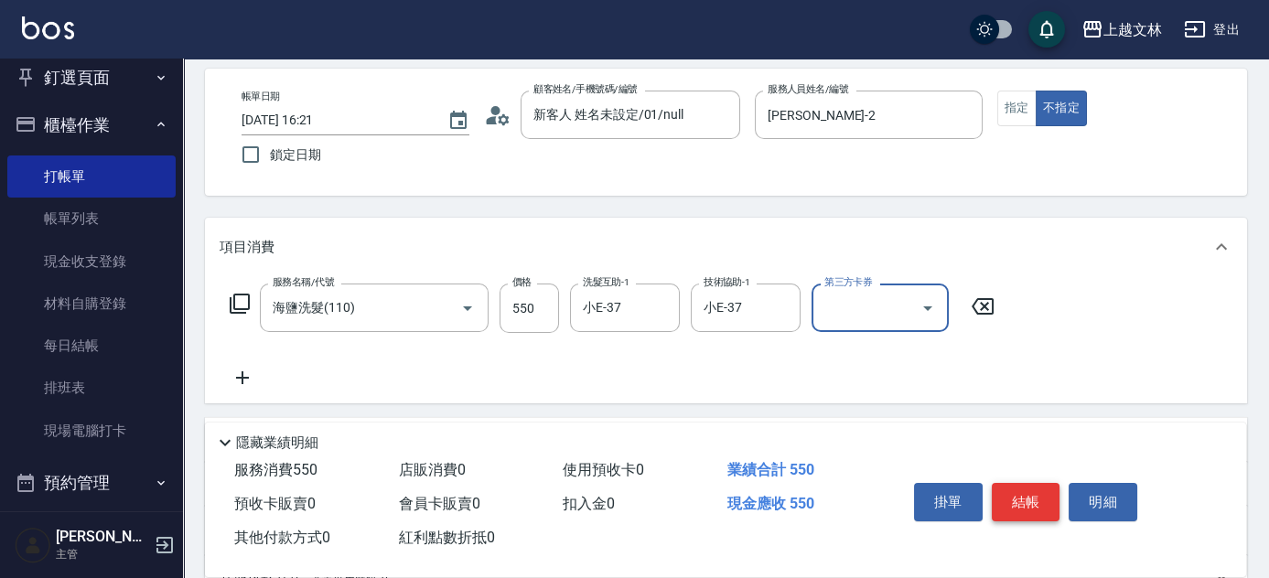
click at [1028, 488] on button "結帳" at bounding box center [1026, 502] width 69 height 38
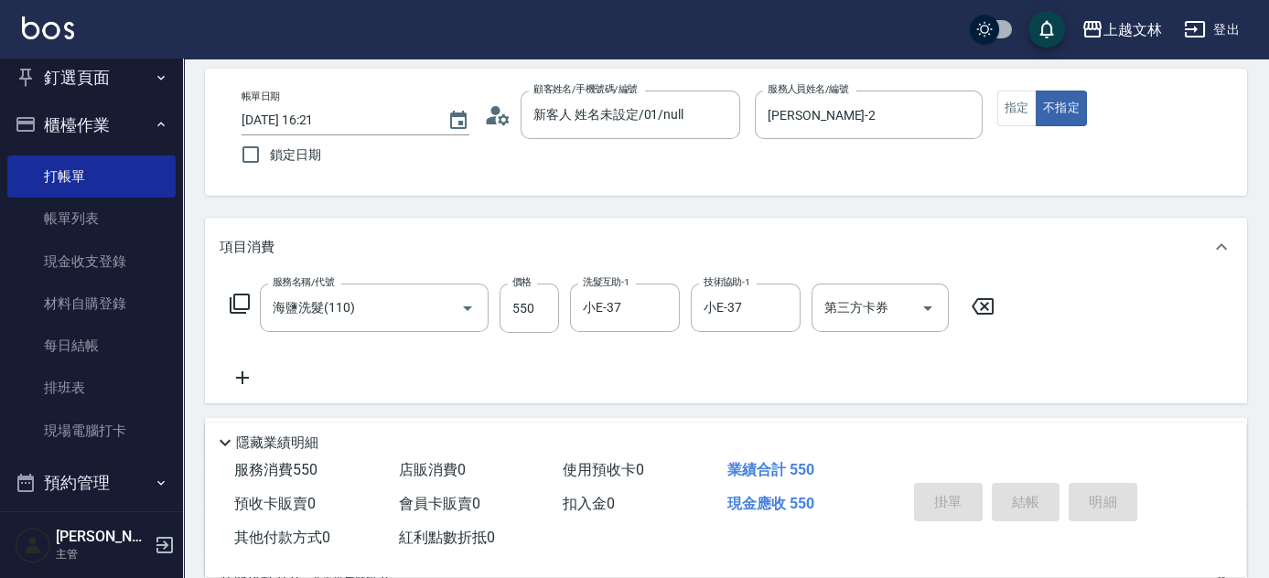
type input "[DATE] 16:22"
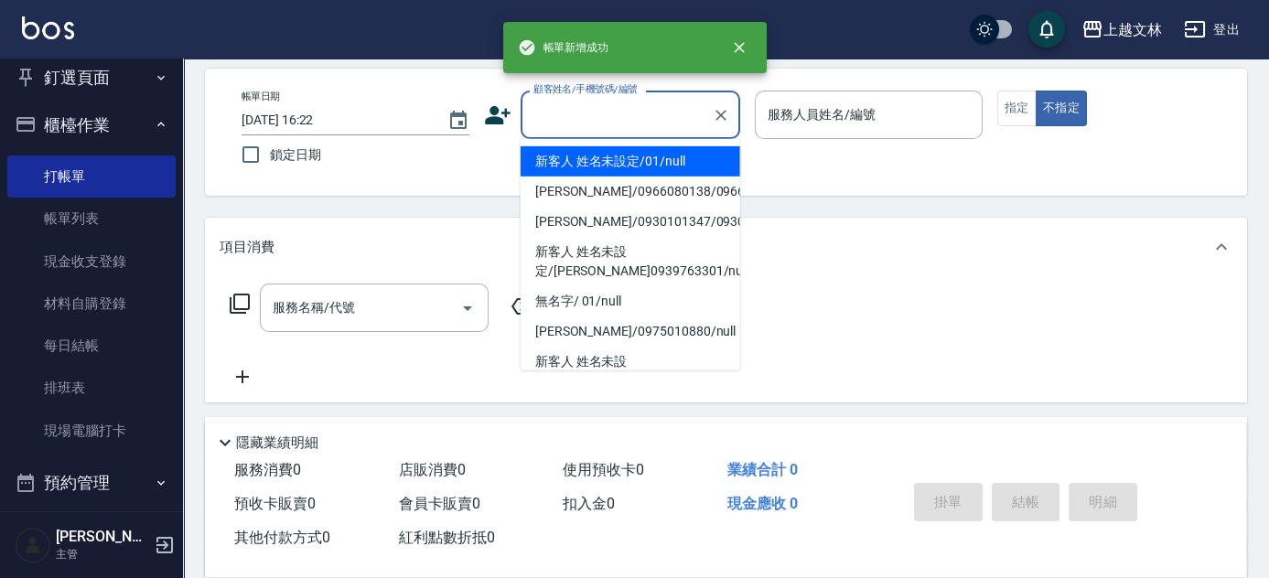
click at [631, 113] on input "顧客姓名/手機號碼/編號" at bounding box center [617, 115] width 176 height 32
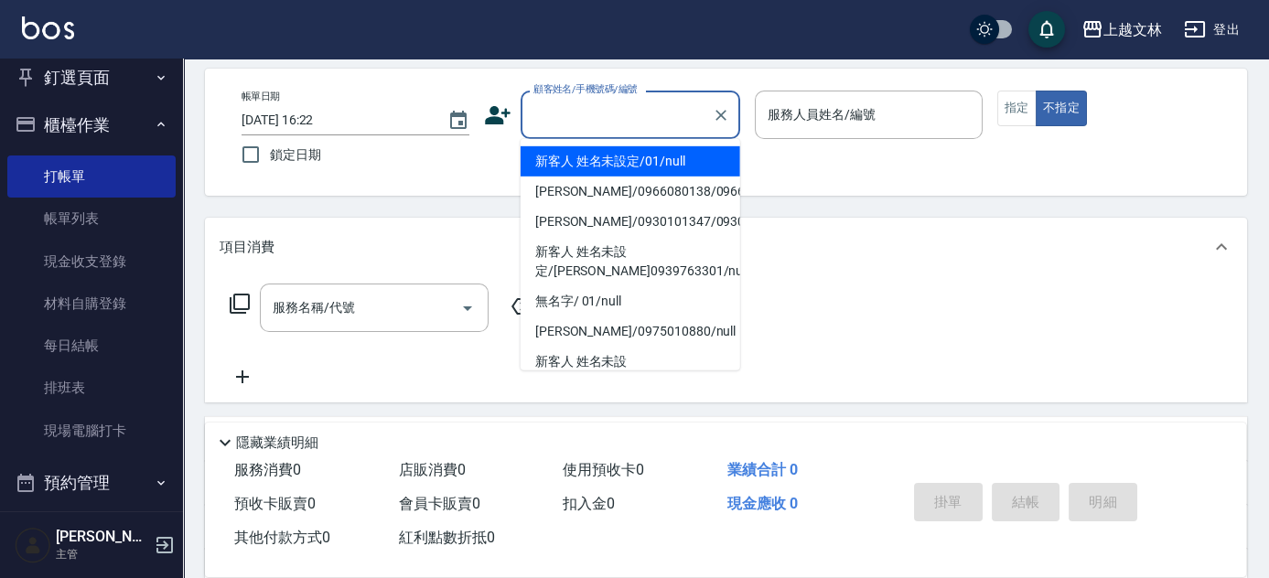
click at [661, 153] on li "新客人 姓名未設定/01/null" at bounding box center [631, 161] width 220 height 30
type input "新客人 姓名未設定/01/null"
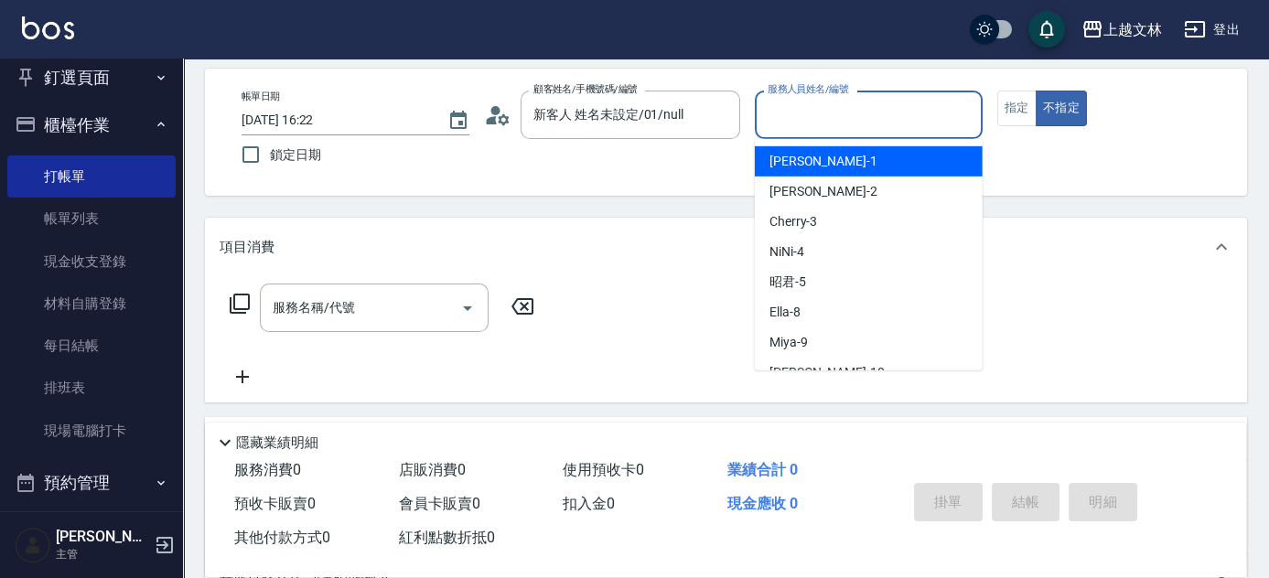
click at [880, 122] on input "服務人員姓名/編號" at bounding box center [868, 115] width 211 height 32
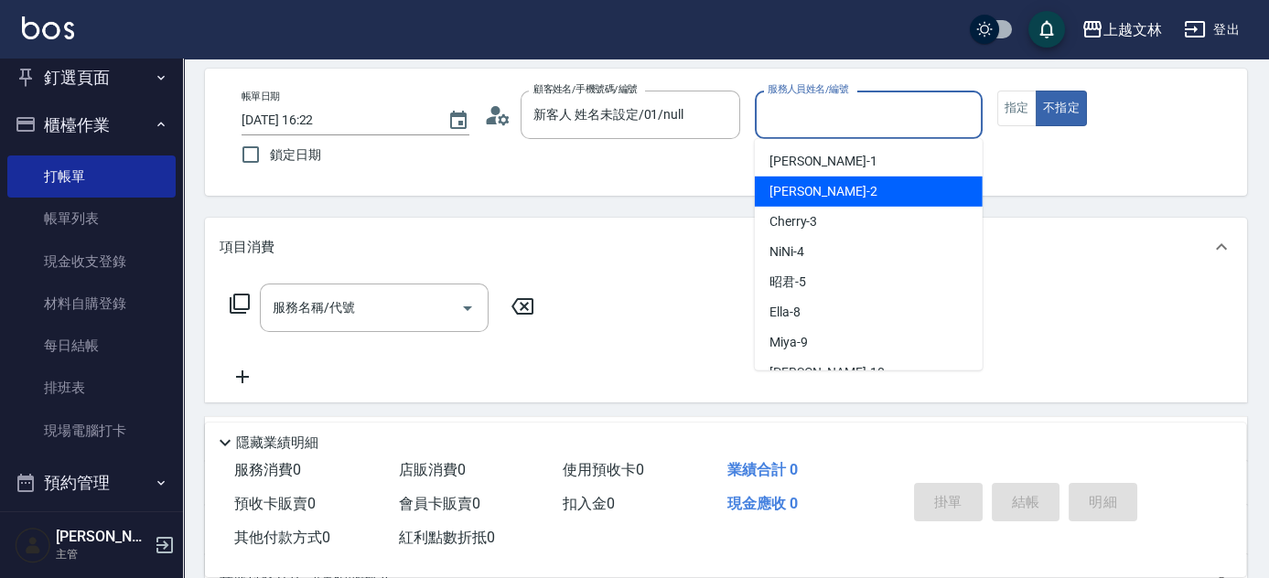
click at [867, 185] on div "[PERSON_NAME] -2" at bounding box center [869, 192] width 228 height 30
type input "[PERSON_NAME]-2"
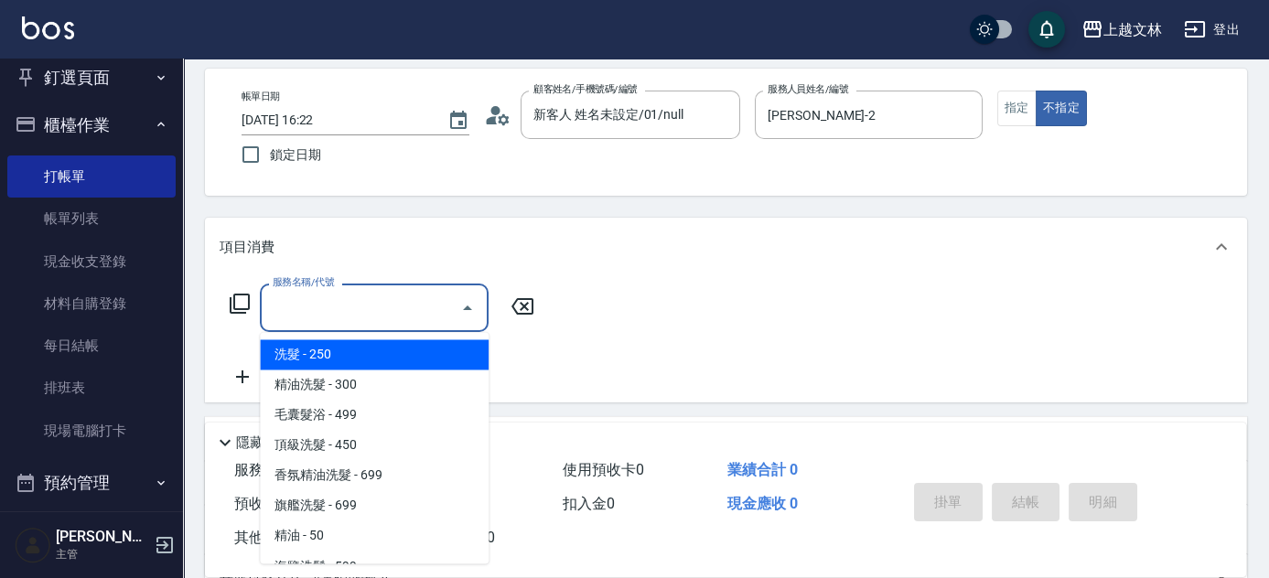
click at [373, 316] on input "服務名稱/代號" at bounding box center [360, 308] width 185 height 32
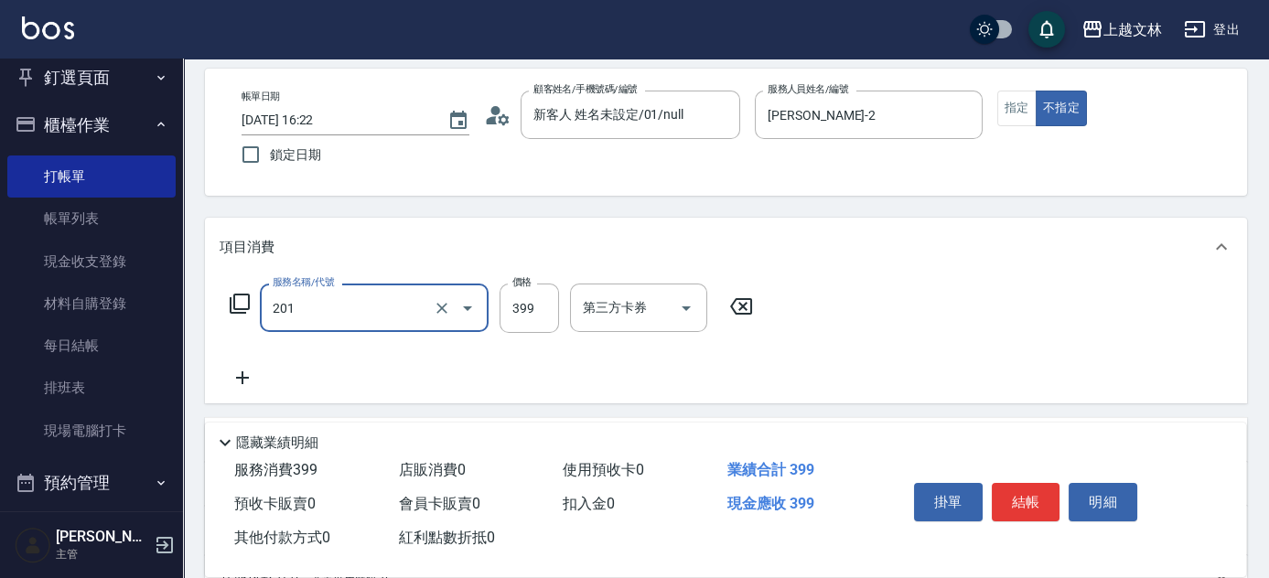
type input "B級單剪(201)"
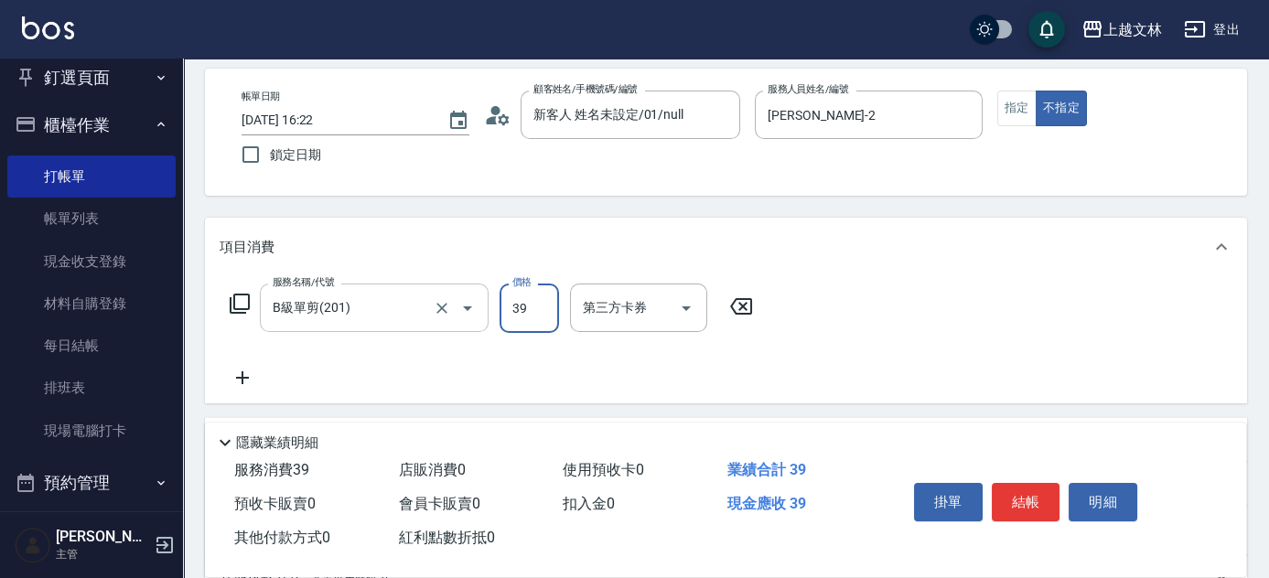
type input "399"
click at [1017, 493] on button "結帳" at bounding box center [1026, 502] width 69 height 38
